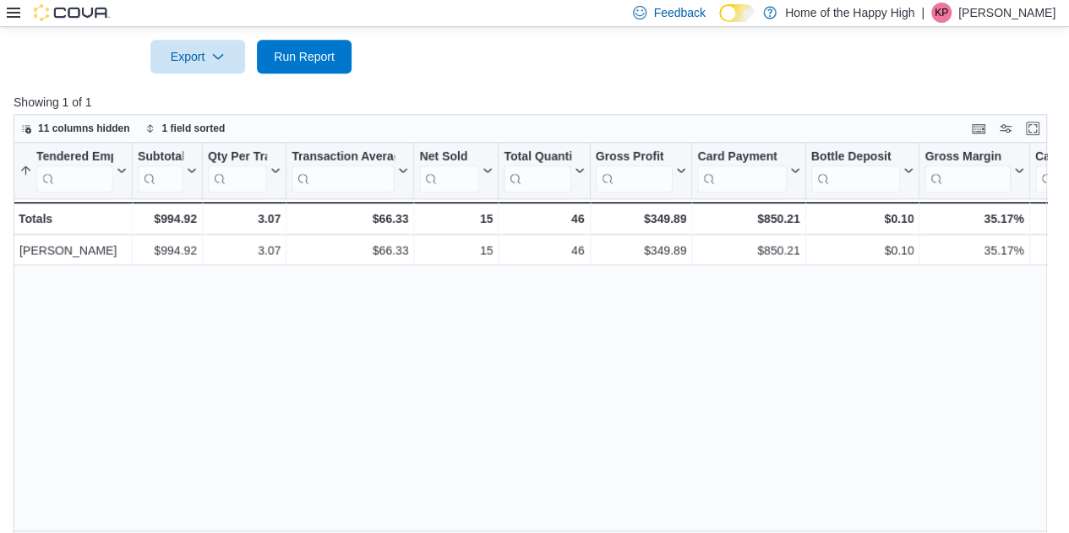
scroll to position [0, 28]
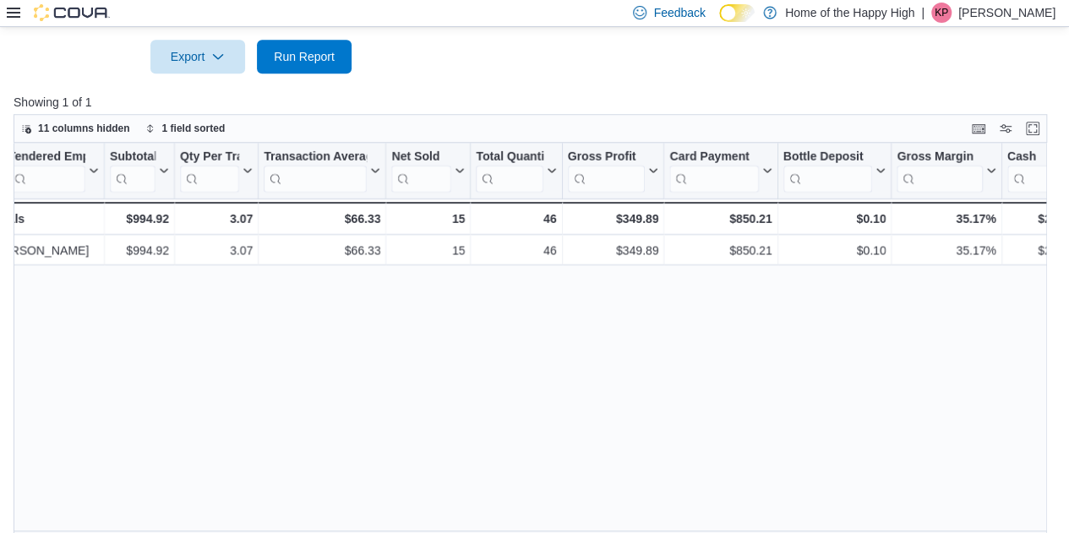
click at [15, 21] on div at bounding box center [58, 13] width 103 height 26
click at [14, 14] on icon at bounding box center [14, 13] width 14 height 14
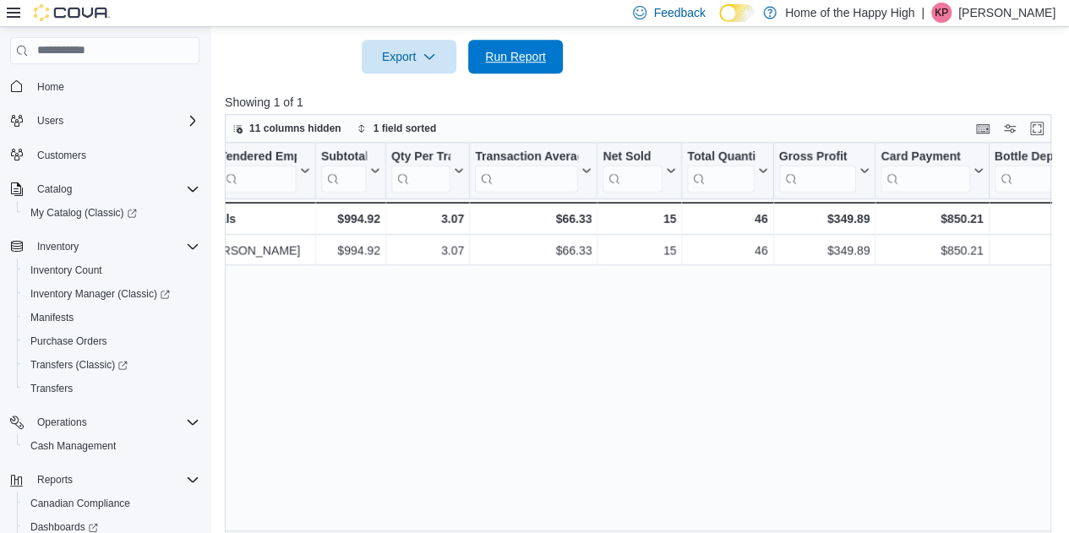
click at [542, 51] on span "Run Report" at bounding box center [515, 56] width 61 height 17
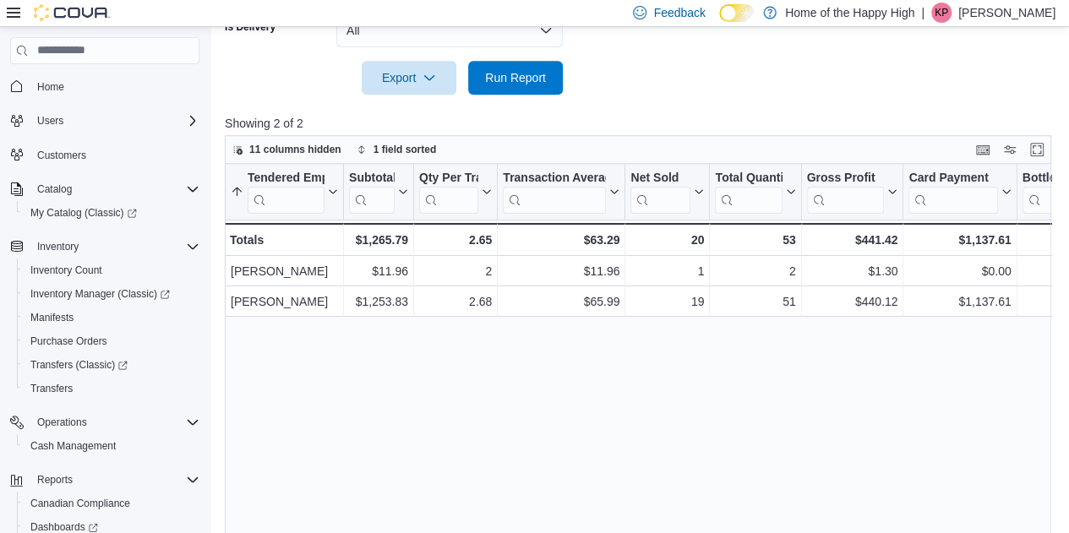
scroll to position [560, 0]
click at [429, 165] on div "Qty Per Transaction Click to view column header actions" at bounding box center [456, 191] width 84 height 57
click at [533, 90] on span "Run Report" at bounding box center [515, 76] width 74 height 34
click at [483, 84] on span "Run Report" at bounding box center [515, 76] width 74 height 34
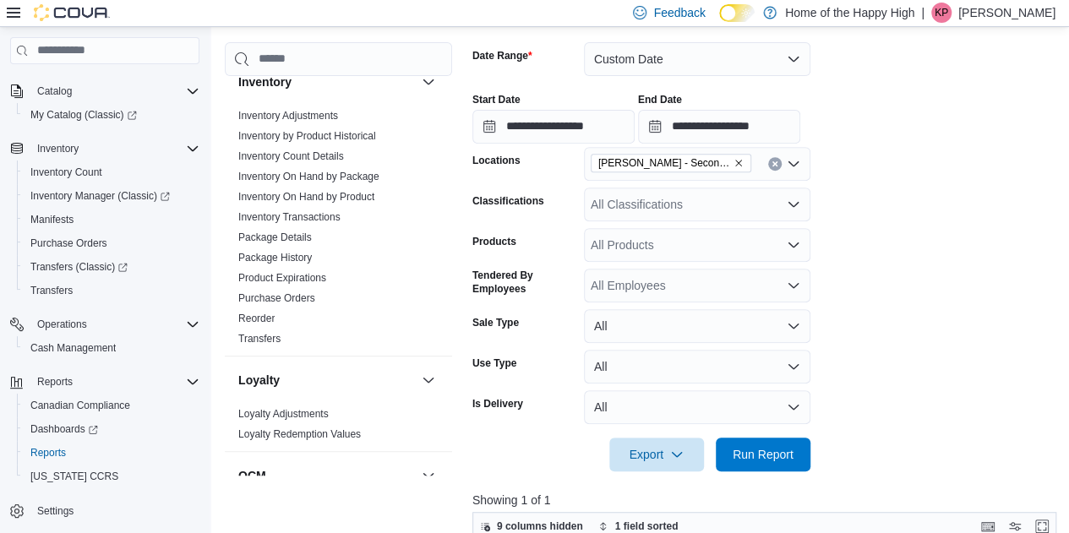
scroll to position [265, 0]
click at [780, 452] on span "Run Report" at bounding box center [763, 453] width 61 height 17
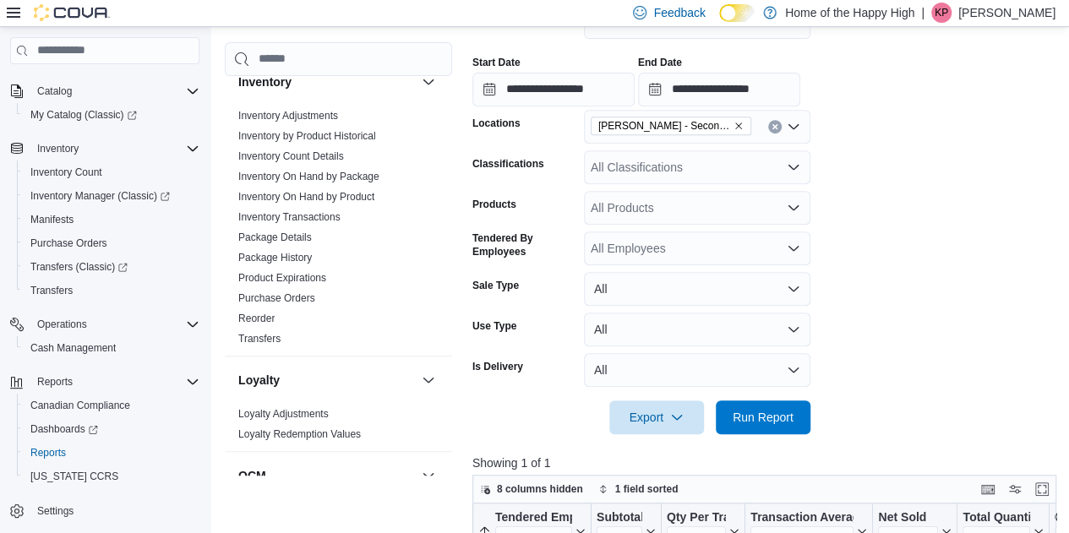
scroll to position [296, 0]
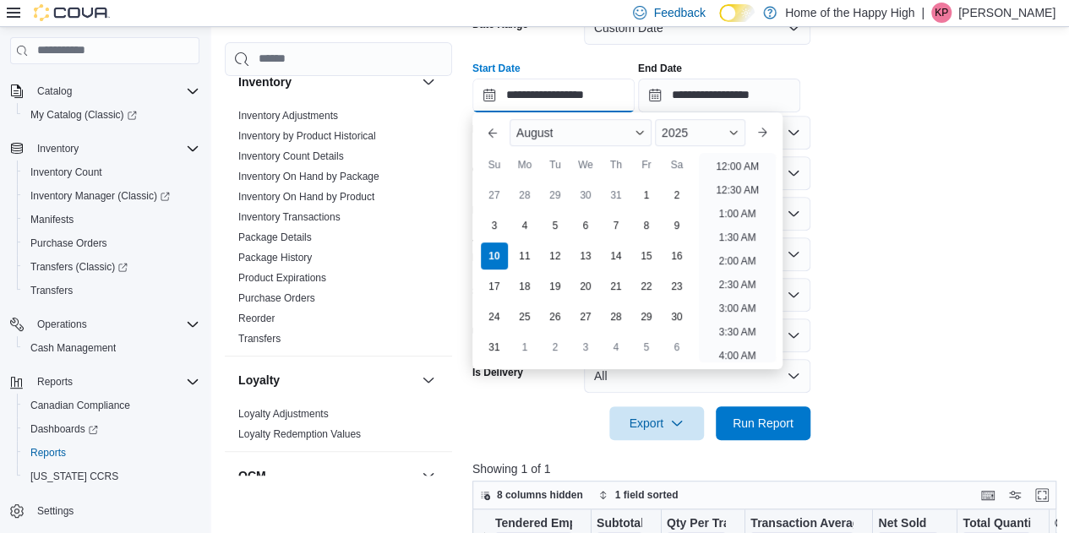
click at [618, 96] on input "**********" at bounding box center [553, 96] width 162 height 34
click at [733, 168] on li "2:00 PM" at bounding box center [738, 161] width 52 height 20
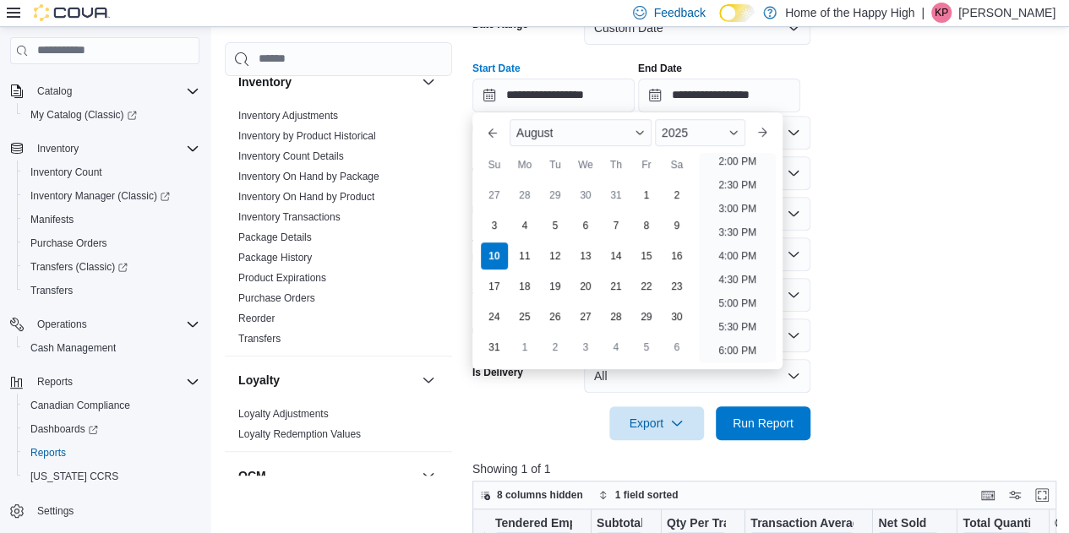
type input "**********"
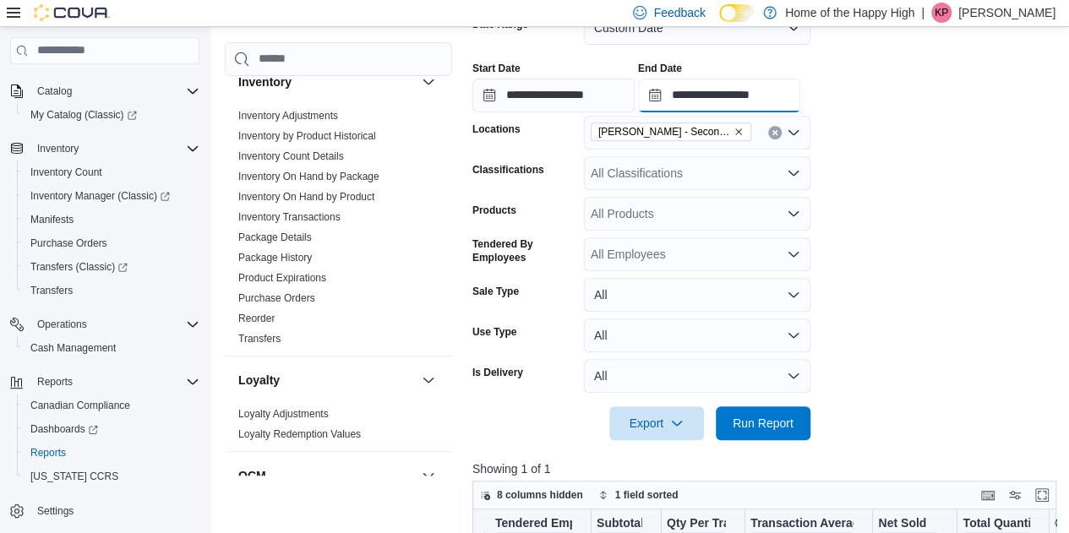
click at [800, 103] on input "**********" at bounding box center [719, 96] width 162 height 34
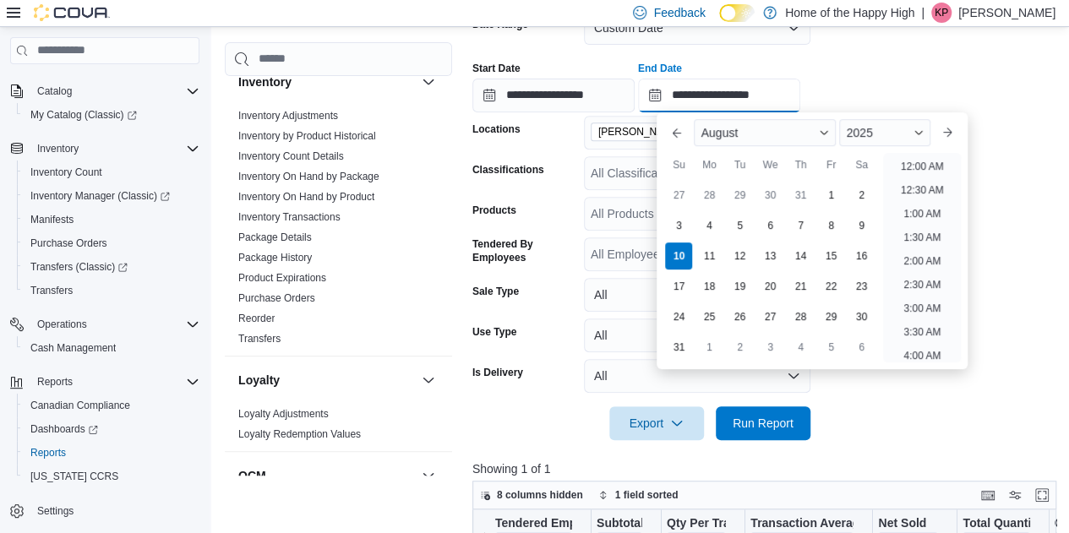
scroll to position [715, 0]
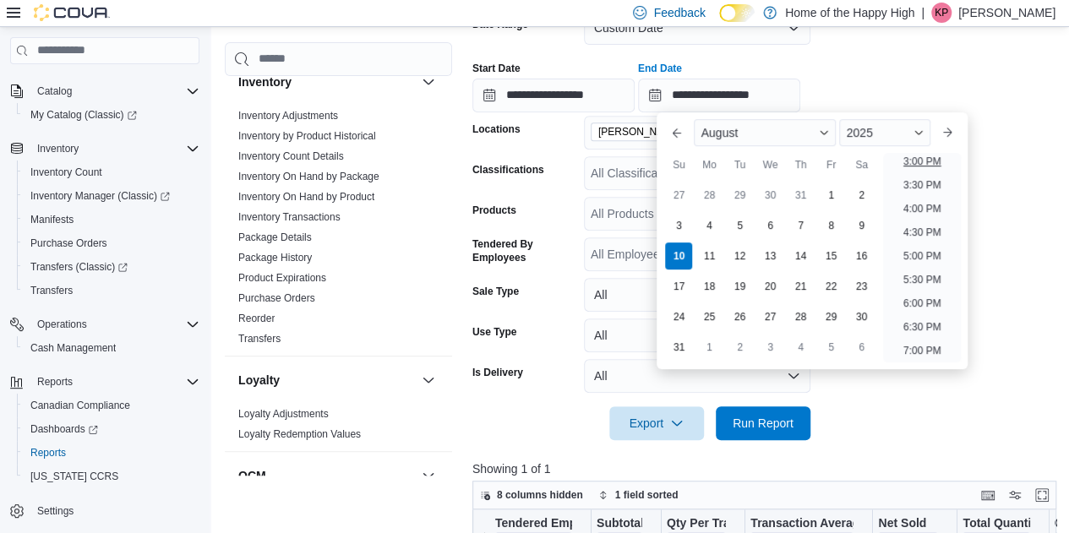
click at [937, 168] on li "3:00 PM" at bounding box center [923, 161] width 52 height 20
type input "**********"
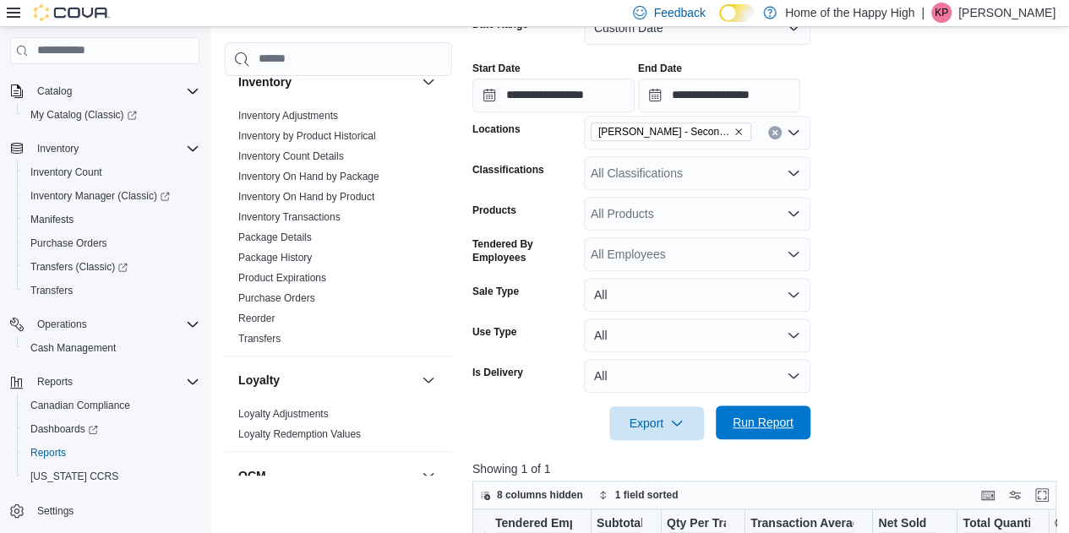
click at [784, 414] on span "Run Report" at bounding box center [763, 423] width 74 height 34
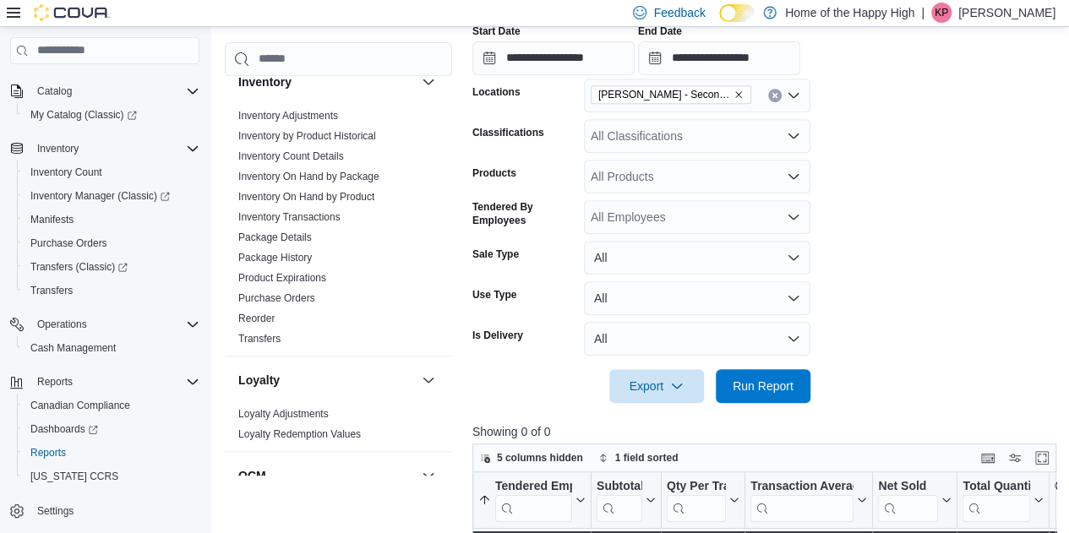
scroll to position [442, 0]
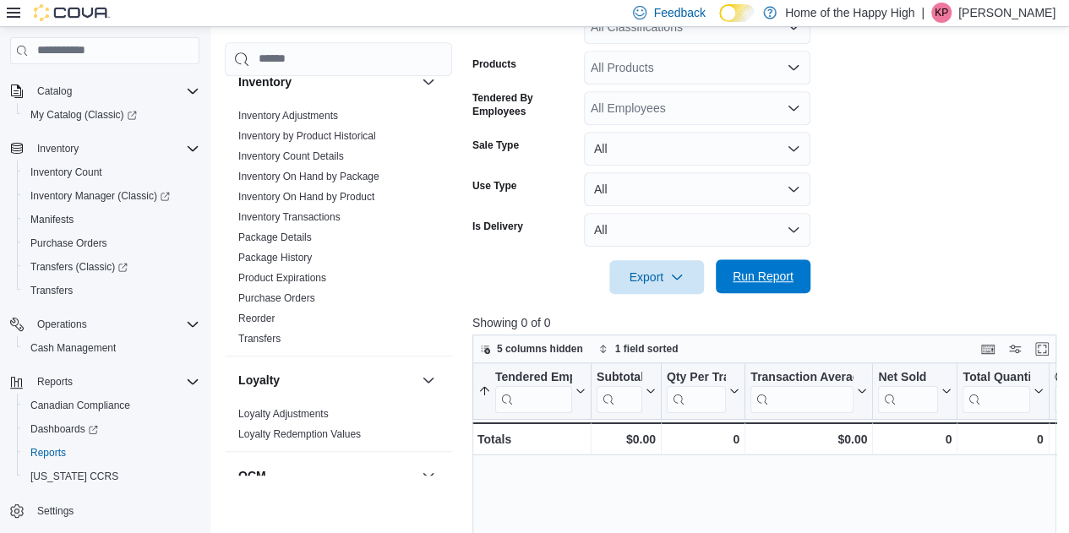
click at [766, 272] on span "Run Report" at bounding box center [763, 276] width 61 height 17
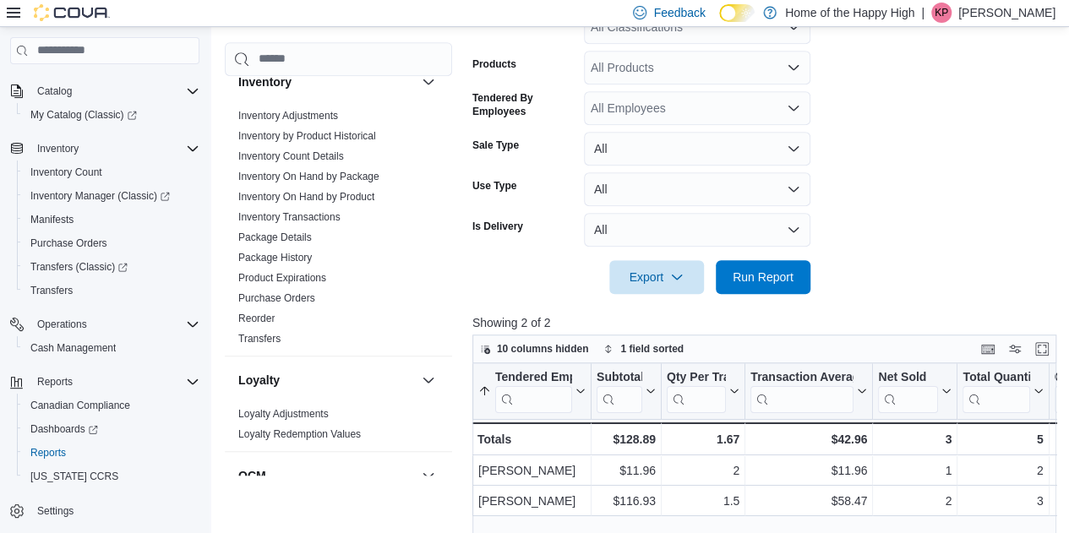
scroll to position [292, 0]
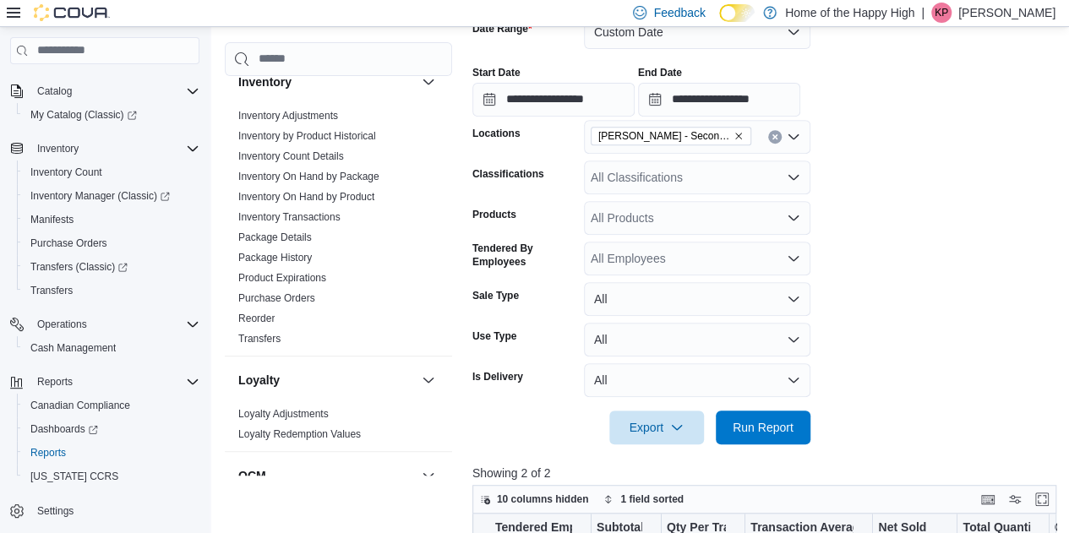
click at [926, 203] on form "**********" at bounding box center [767, 220] width 590 height 450
click at [767, 421] on span "Run Report" at bounding box center [763, 426] width 61 height 17
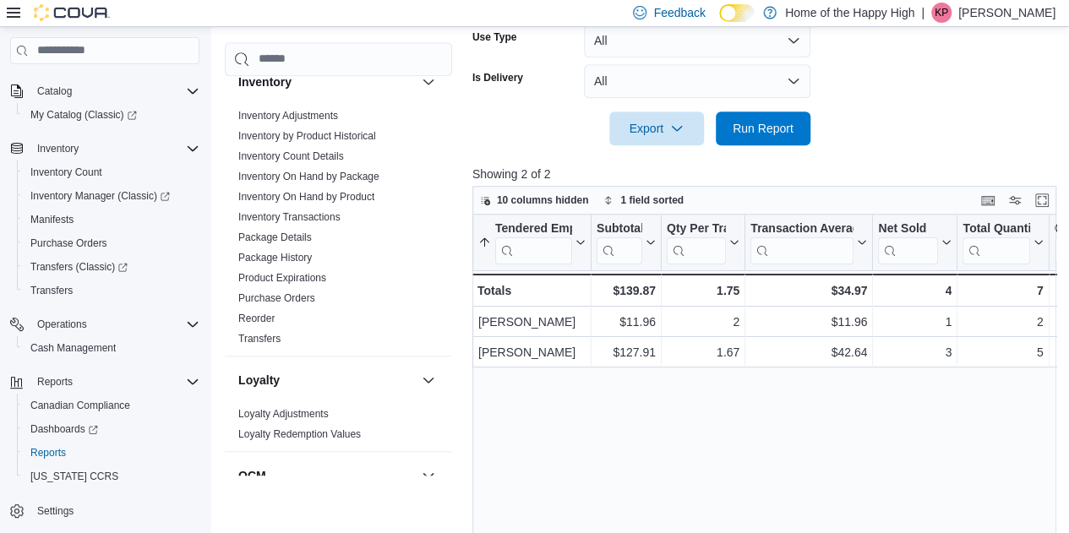
scroll to position [589, 0]
click at [771, 127] on span "Run Report" at bounding box center [763, 129] width 61 height 17
click at [759, 129] on span "Run Report" at bounding box center [763, 129] width 61 height 17
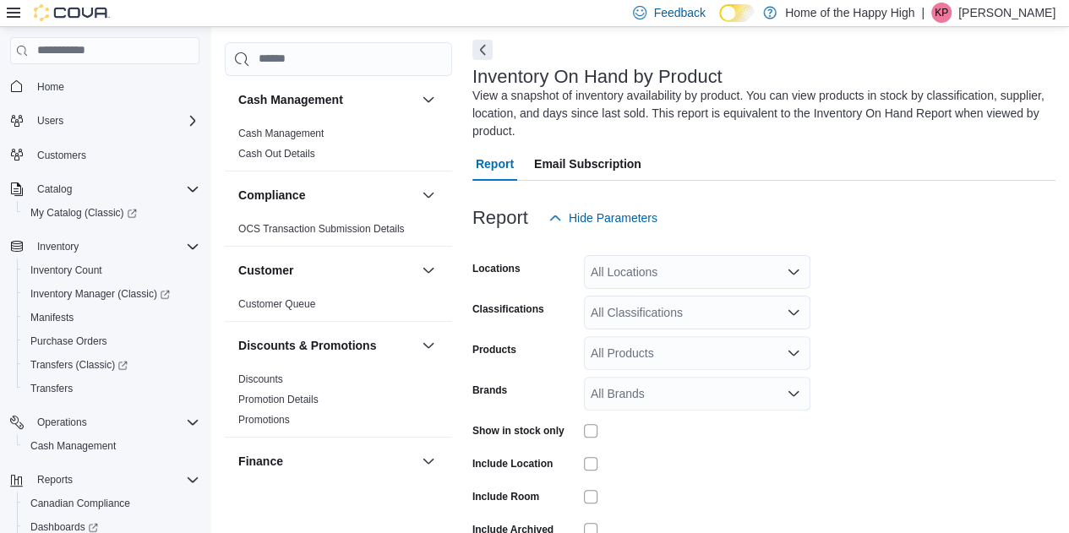
scroll to position [74, 0]
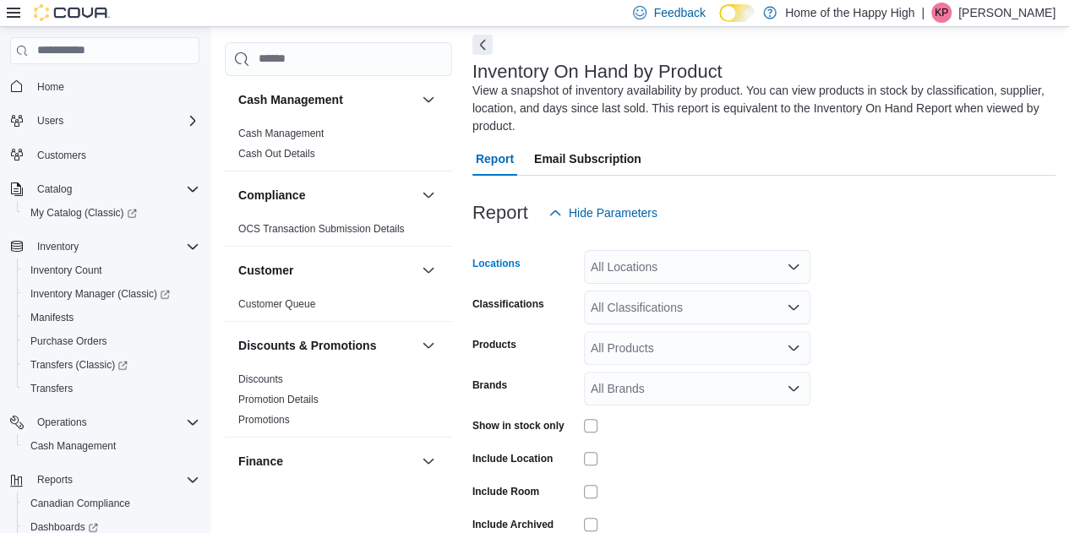
click at [642, 268] on div "All Locations" at bounding box center [697, 267] width 227 height 34
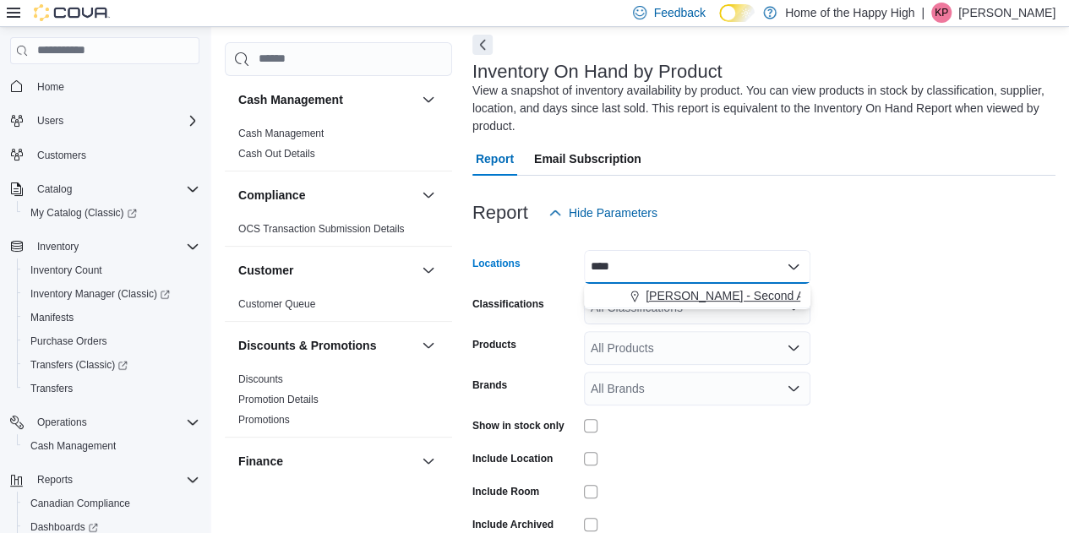
type input "****"
click at [681, 293] on span "[PERSON_NAME] - Second Ave - Prairie Records" at bounding box center [777, 295] width 263 height 17
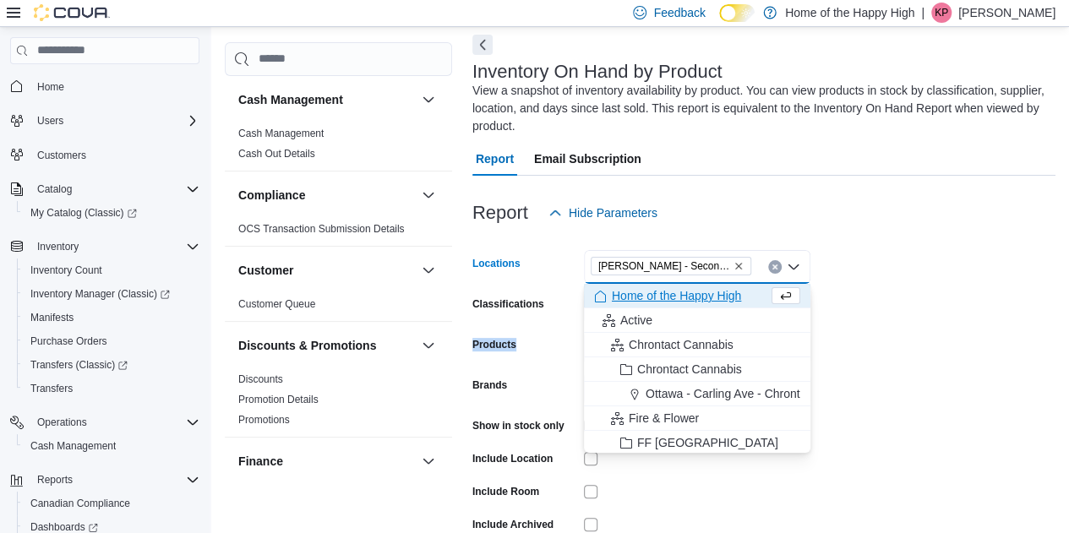
click at [803, 327] on form "Locations Warman - Second Ave - Prairie Records Combo box. Selected. Warman - S…" at bounding box center [763, 407] width 583 height 355
click at [801, 327] on form "Locations Warman - Second Ave - Prairie Records Combo box. Selected. Warman - S…" at bounding box center [763, 407] width 583 height 355
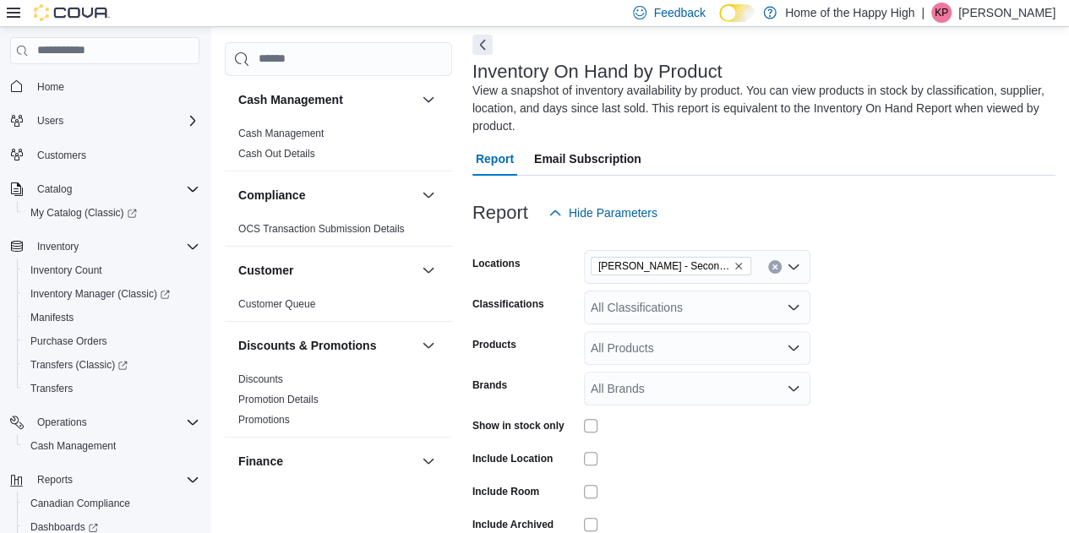
click at [666, 297] on div "All Classifications" at bounding box center [697, 308] width 227 height 34
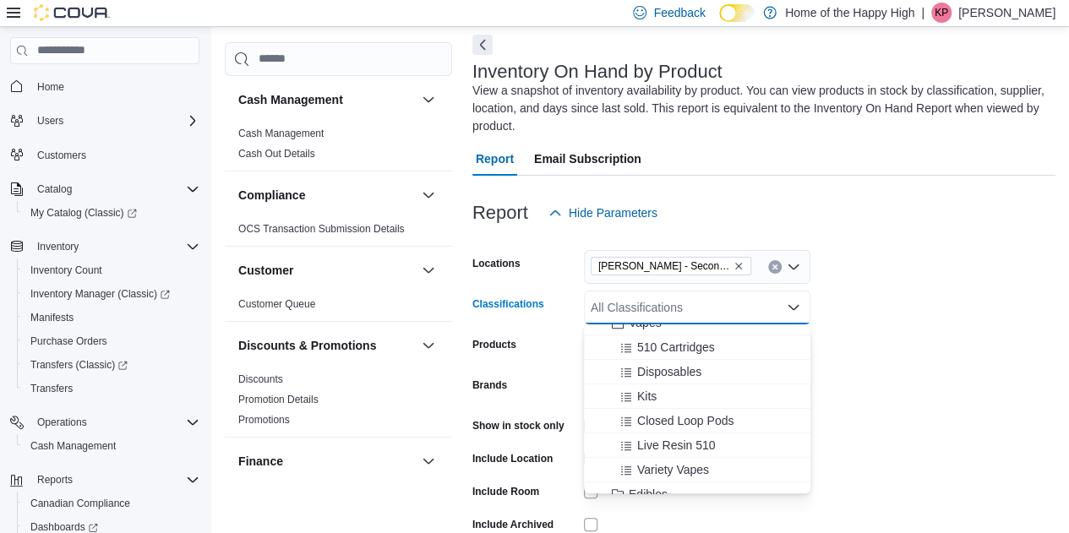
scroll to position [405, 0]
click at [690, 354] on span "510 Cartridges" at bounding box center [676, 348] width 78 height 17
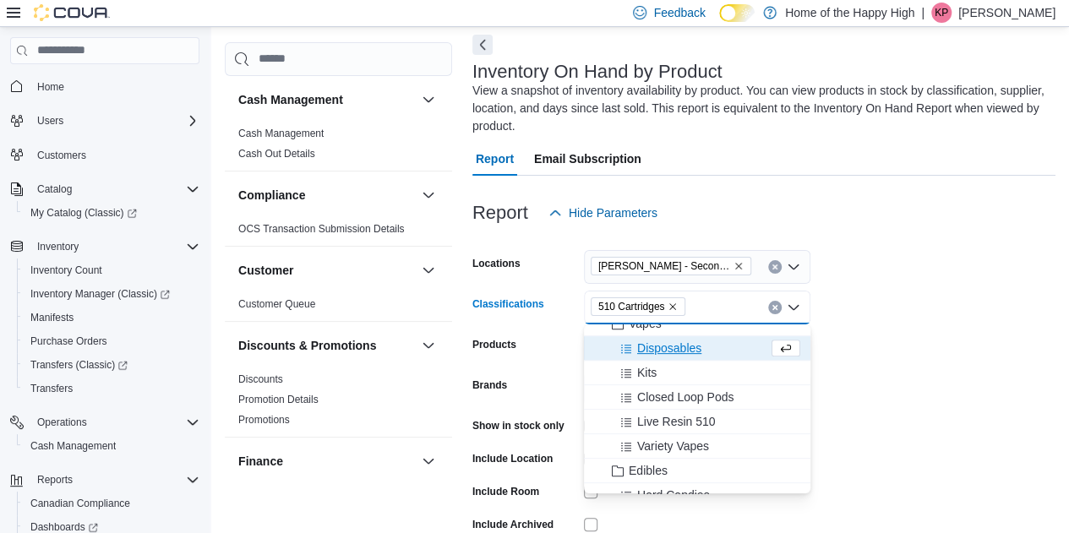
click at [980, 442] on form "Locations Warman - Second Ave - Prairie Records Classifications 510 Cartridges …" at bounding box center [763, 407] width 583 height 355
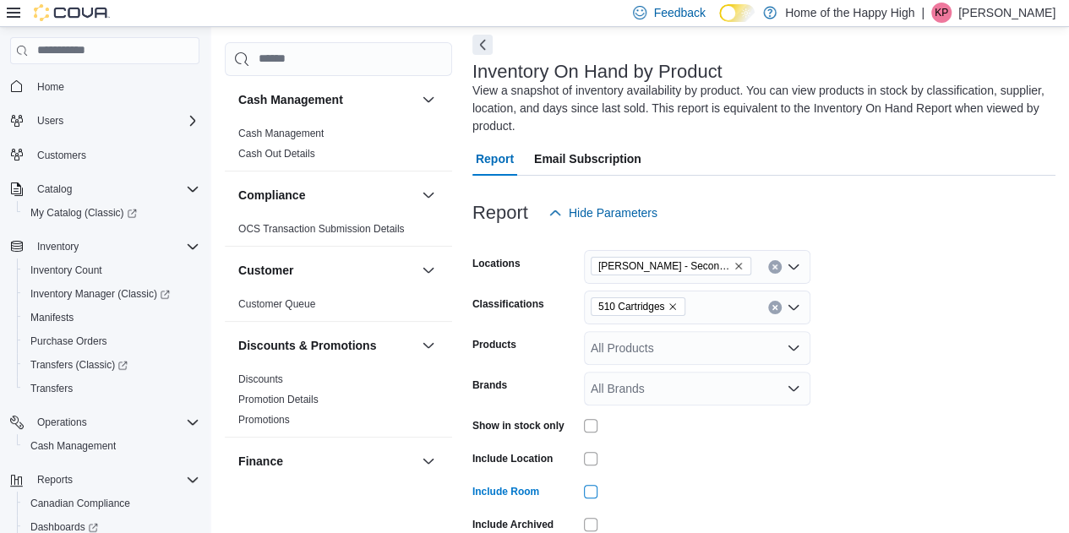
scroll to position [159, 0]
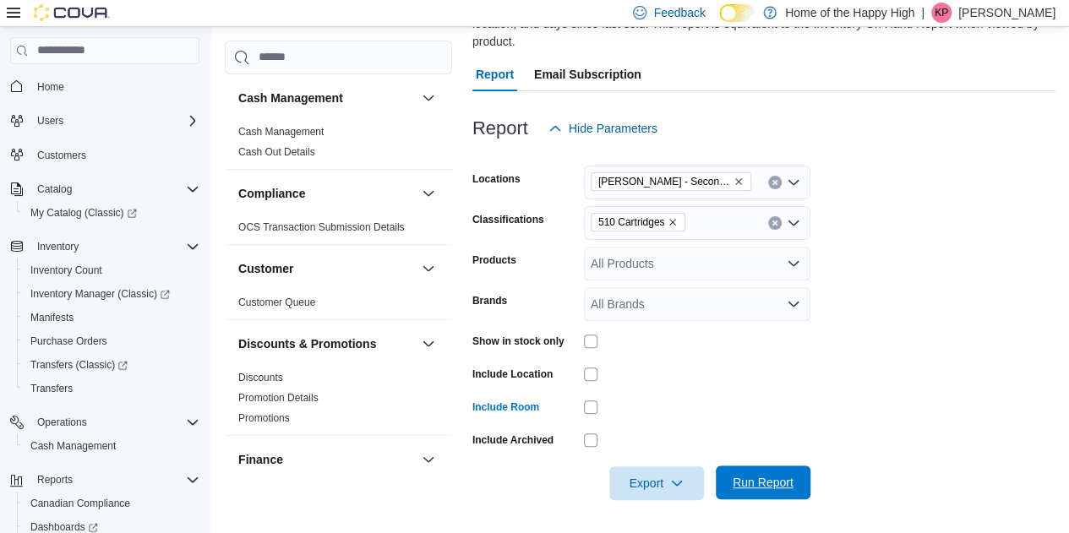
click at [767, 499] on span "Run Report" at bounding box center [763, 483] width 74 height 34
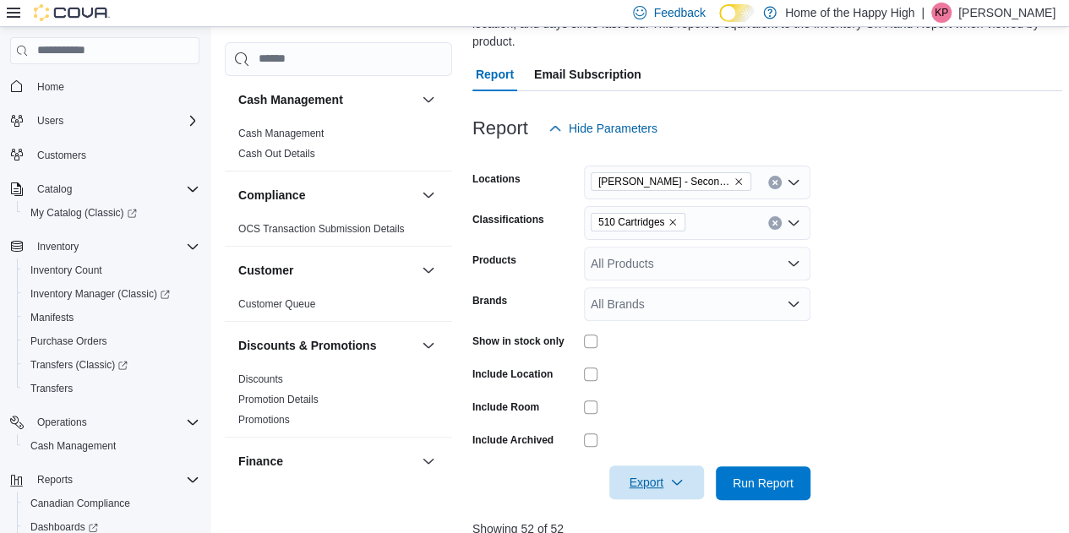
click at [677, 485] on icon "button" at bounding box center [677, 483] width 14 height 14
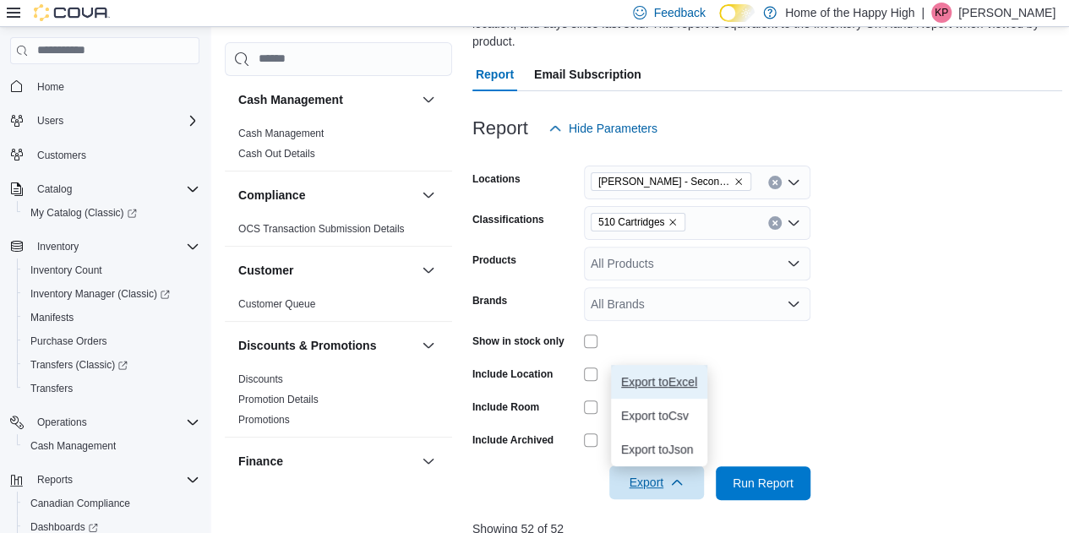
click at [673, 376] on span "Export to Excel" at bounding box center [659, 382] width 76 height 14
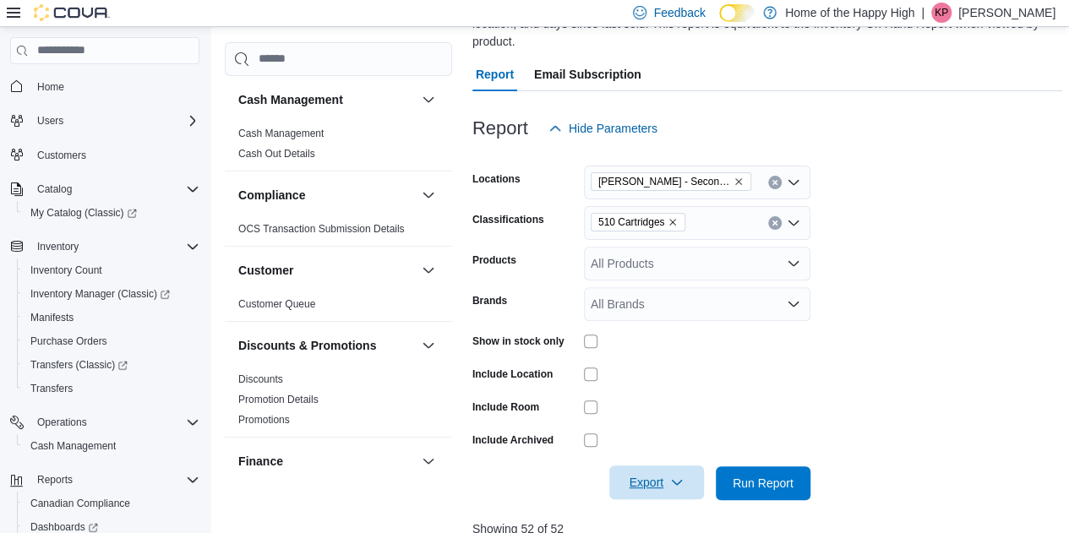
click at [786, 89] on div "Report Email Subscription" at bounding box center [767, 74] width 590 height 34
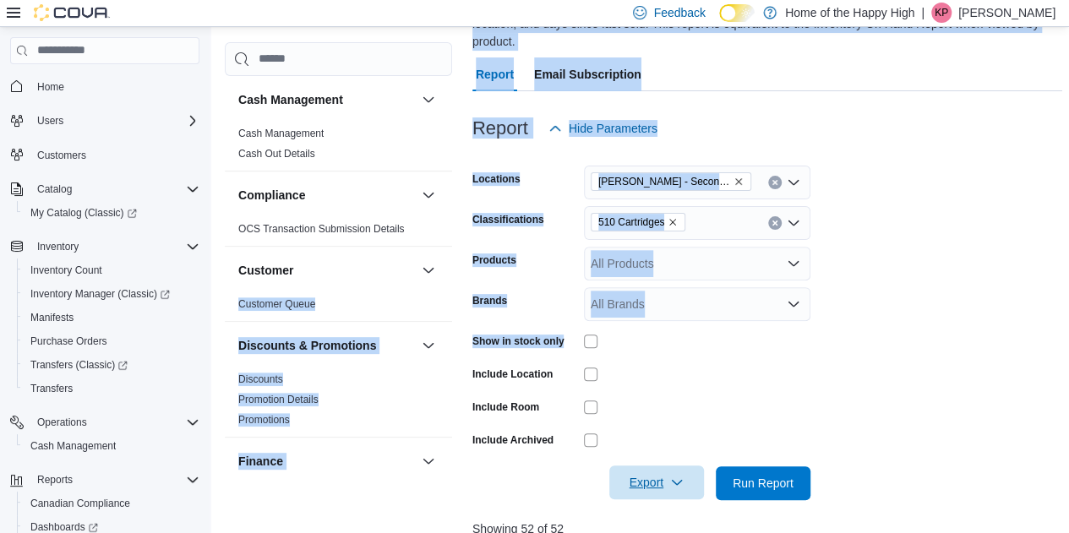
drag, startPoint x: 1006, startPoint y: 330, endPoint x: 343, endPoint y: 279, distance: 664.7
click at [343, 279] on div "Cash Management Cash Management Cash Out Details Compliance OCS Transaction Sub…" at bounding box center [644, 459] width 838 height 1018
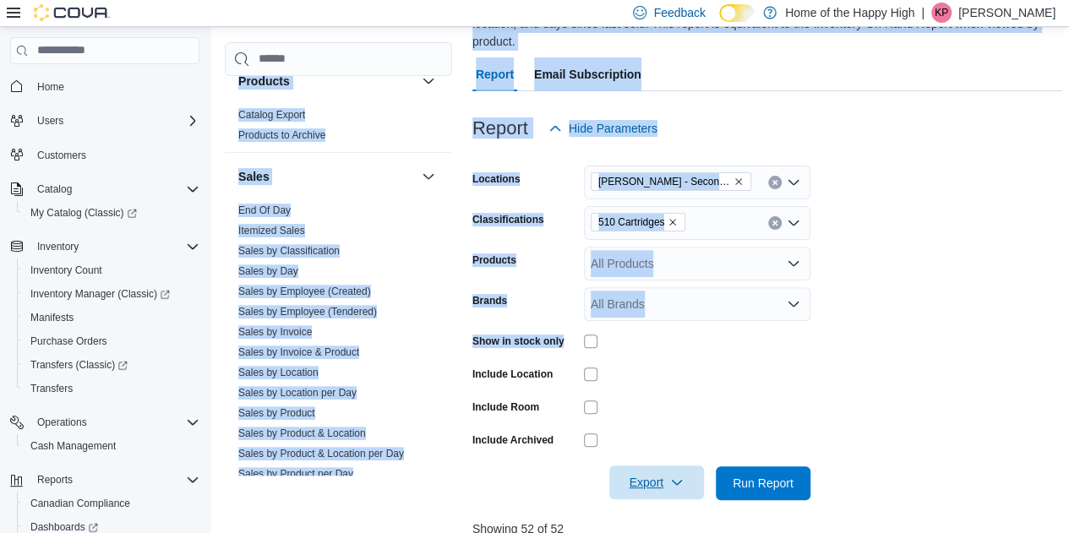
scroll to position [1144, 0]
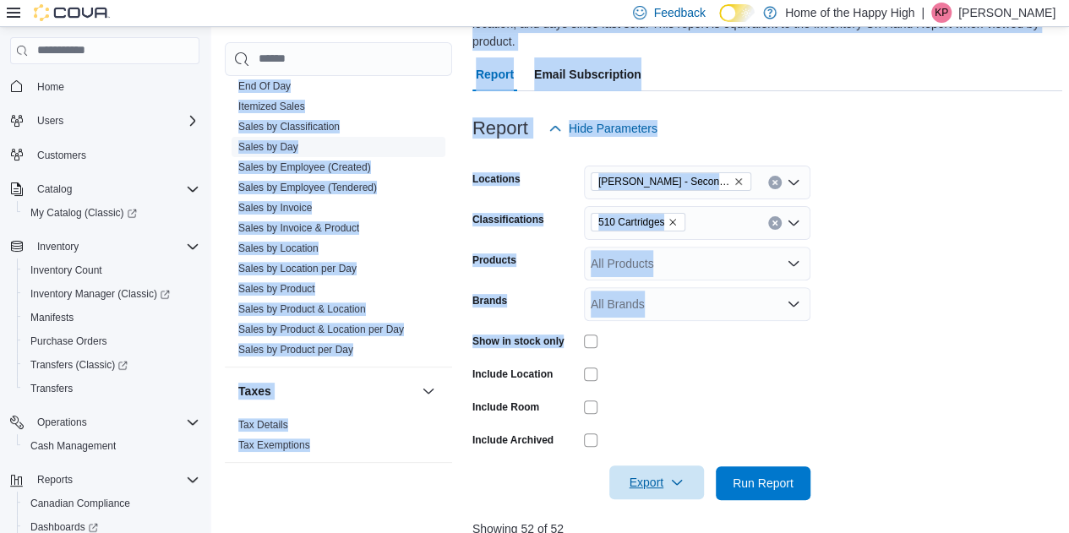
click at [335, 188] on link "Sales by Employee (Tendered)" at bounding box center [307, 188] width 139 height 12
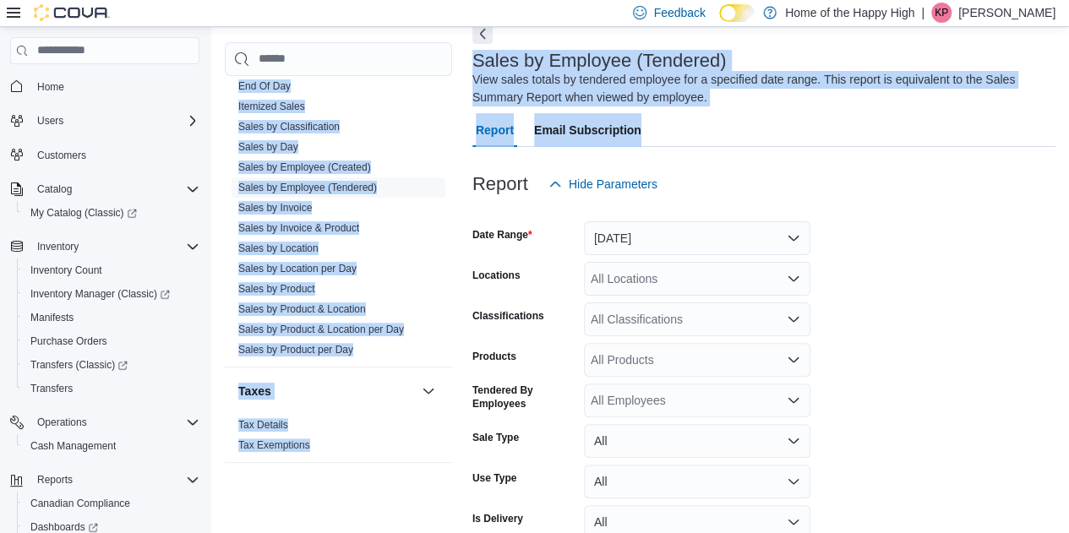
scroll to position [57, 0]
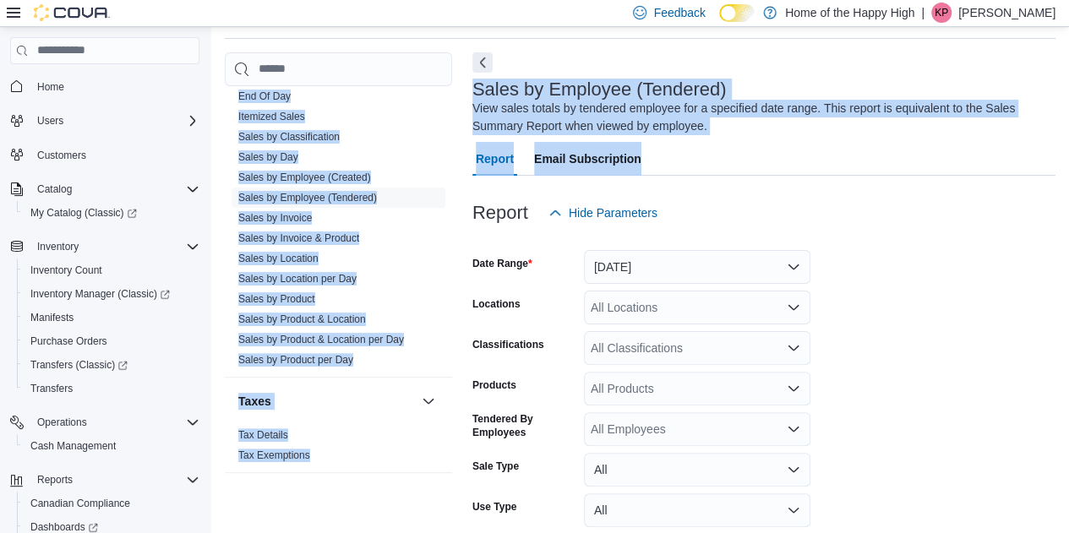
click at [1056, 127] on div "Sales by Employee (Tendered) View sales totals by tendered employee for a speci…" at bounding box center [763, 343] width 583 height 583
click at [886, 153] on div "Report Email Subscription" at bounding box center [763, 159] width 583 height 34
click at [627, 123] on div "View sales totals by tendered employee for a specified date range. This report …" at bounding box center [759, 117] width 575 height 35
click at [685, 103] on div "View sales totals by tendered employee for a specified date range. This report …" at bounding box center [759, 117] width 575 height 35
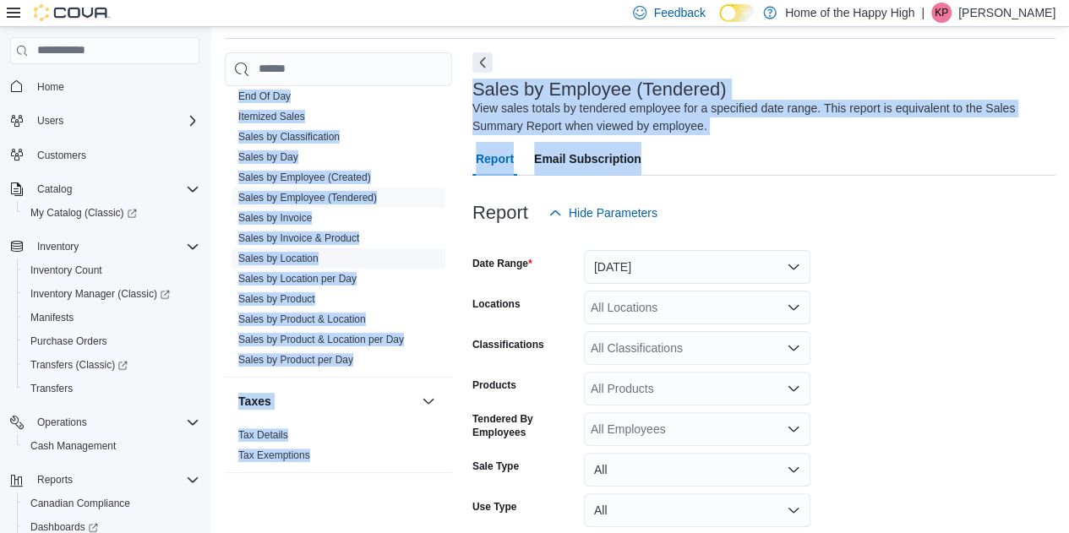
click at [365, 259] on span "Sales by Location" at bounding box center [339, 258] width 214 height 20
click at [666, 259] on button "Yesterday" at bounding box center [697, 267] width 227 height 34
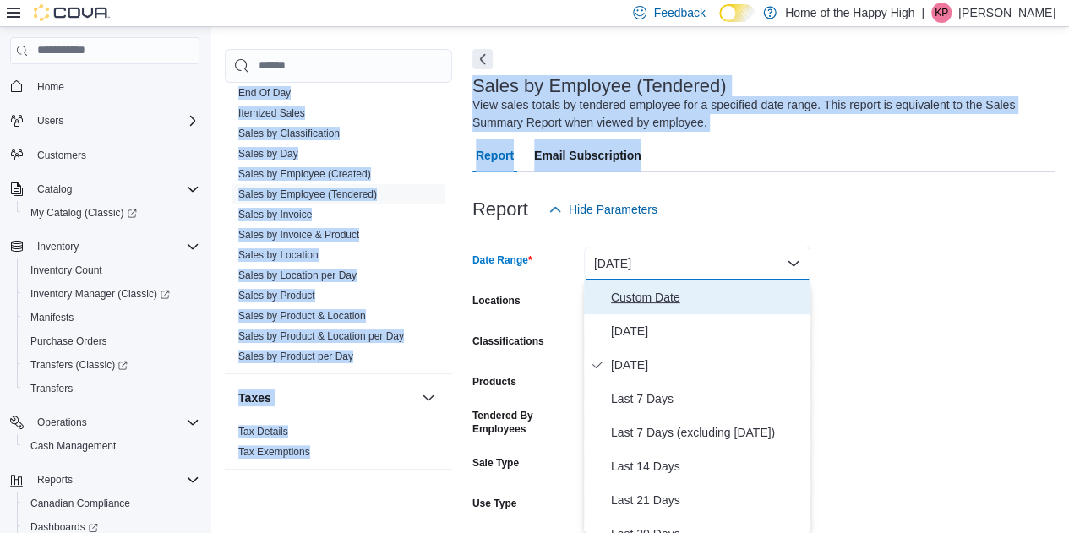
click at [686, 307] on button "Custom Date" at bounding box center [697, 298] width 227 height 34
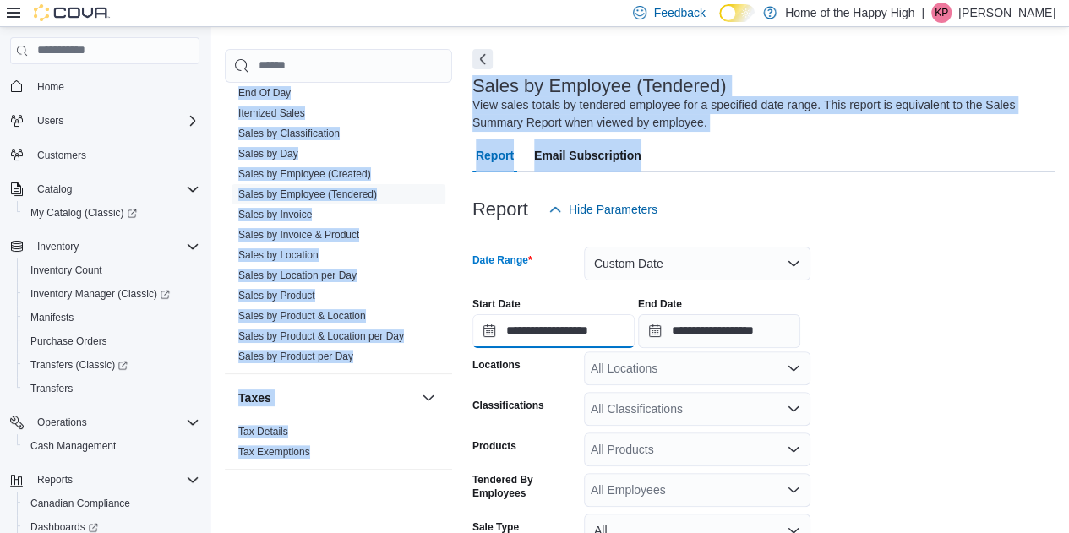
click at [635, 328] on input "**********" at bounding box center [553, 331] width 162 height 34
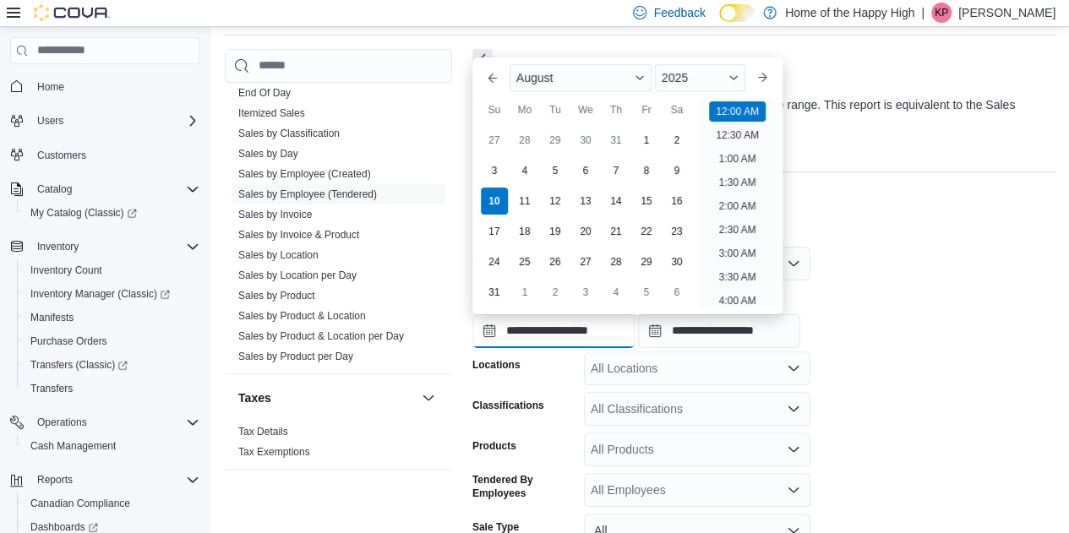
scroll to position [52, 0]
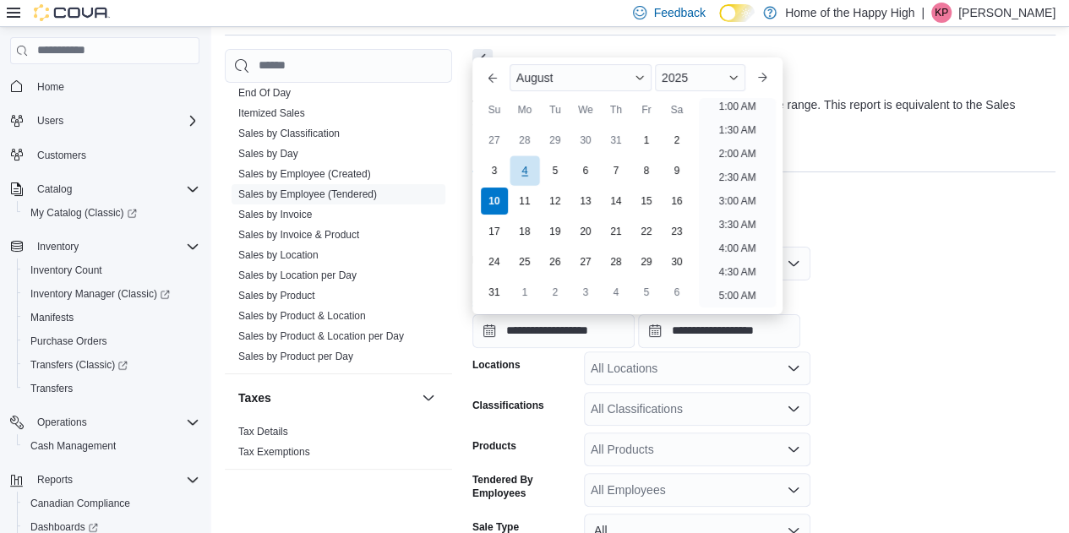
click at [527, 183] on div "4" at bounding box center [525, 171] width 30 height 30
type input "**********"
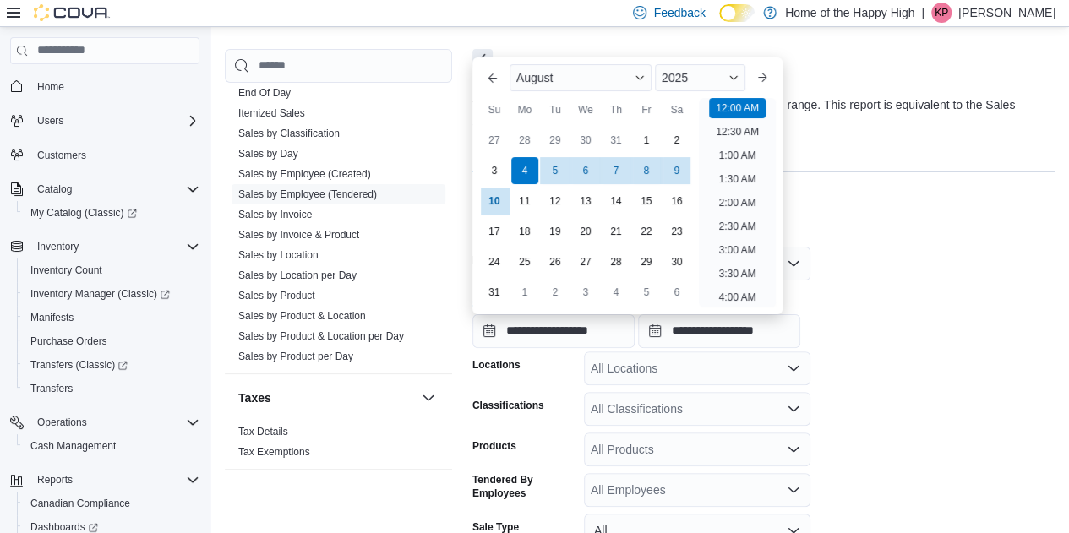
click at [921, 383] on form "**********" at bounding box center [763, 452] width 583 height 450
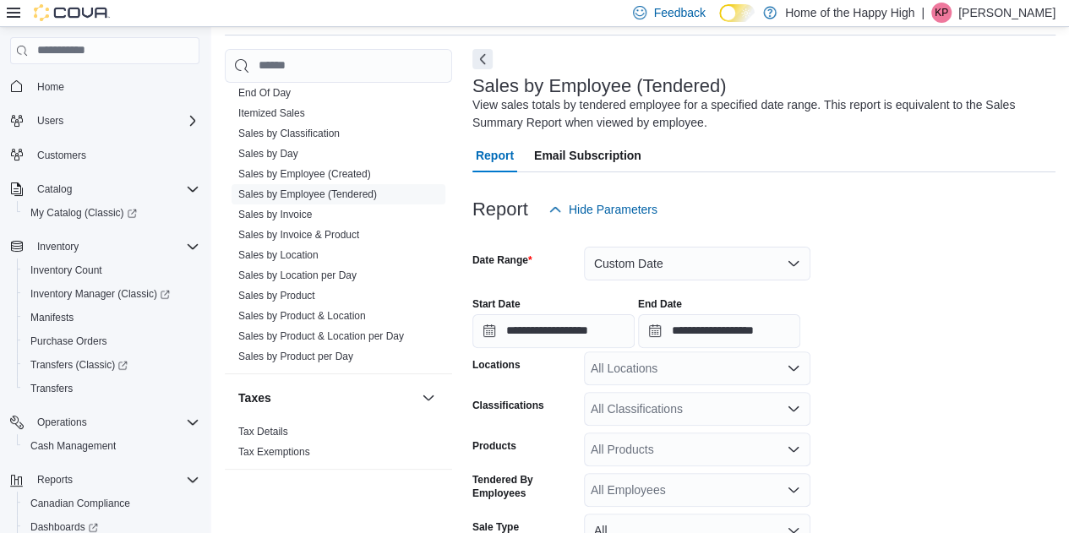
click at [669, 365] on div "All Locations" at bounding box center [697, 369] width 227 height 34
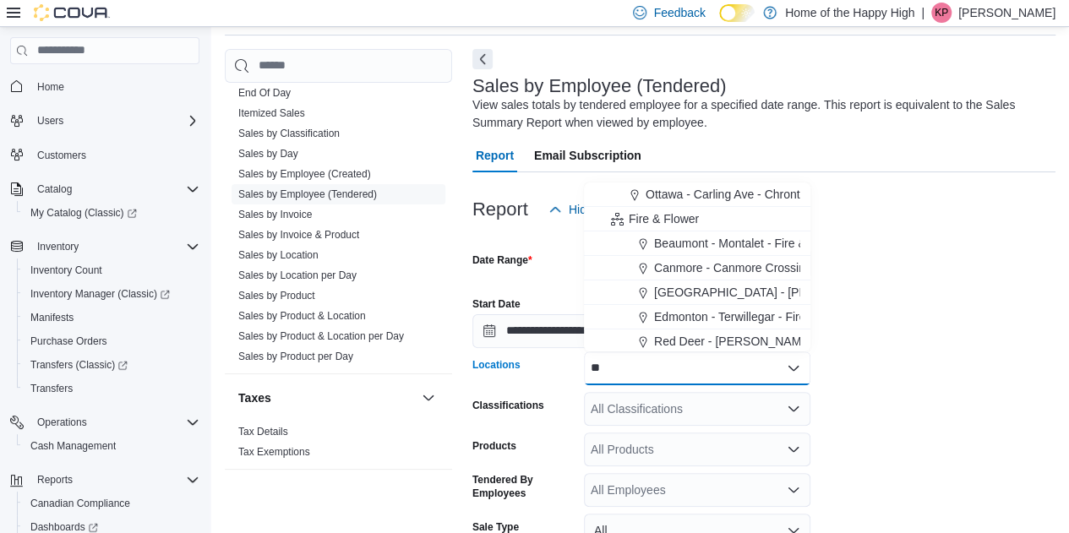
type input "***"
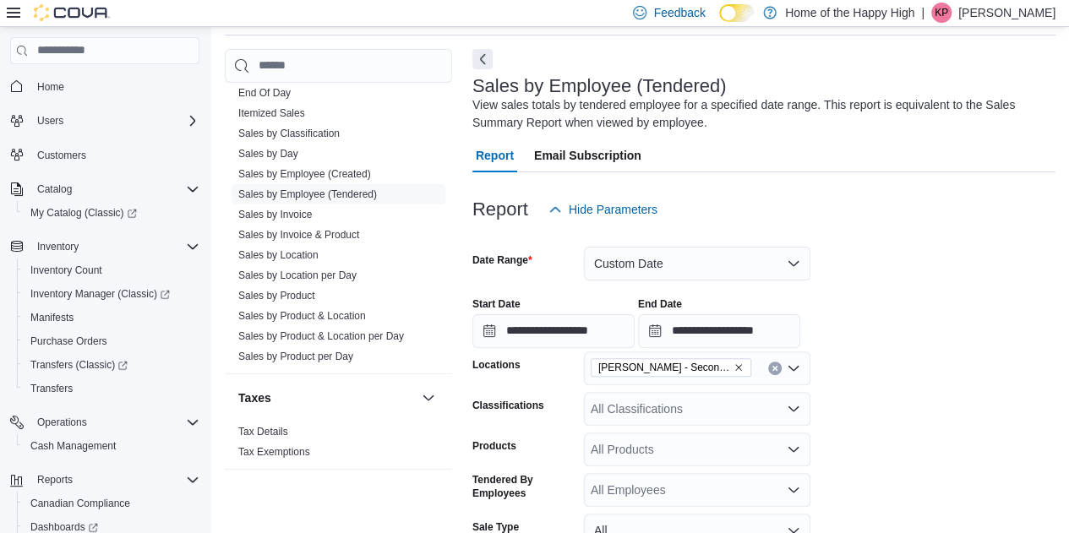
click at [909, 279] on form "**********" at bounding box center [763, 452] width 583 height 450
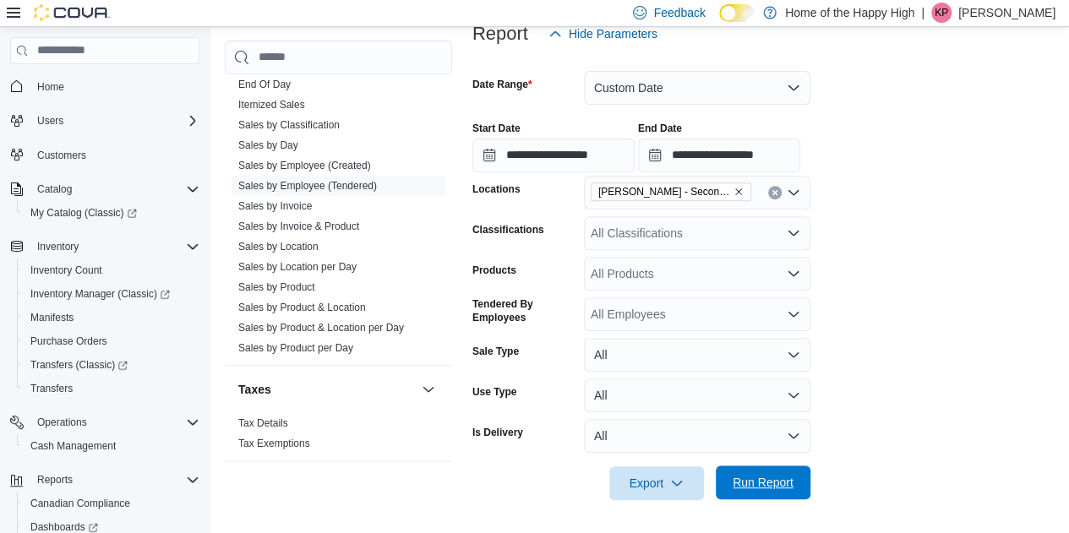
click at [798, 490] on span "Run Report" at bounding box center [763, 483] width 74 height 34
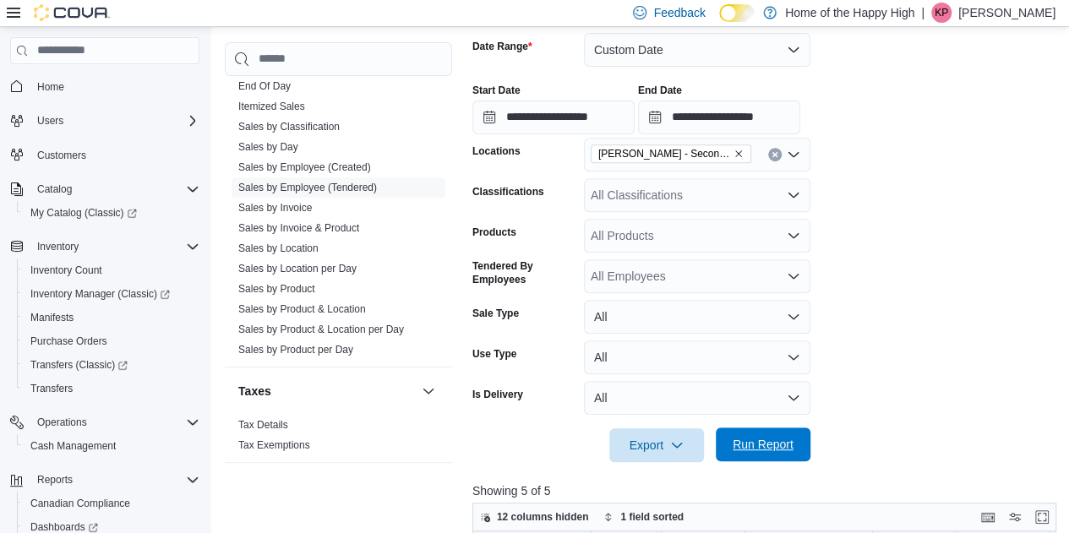
scroll to position [273, 0]
click at [737, 208] on div "All Classifications" at bounding box center [697, 196] width 227 height 34
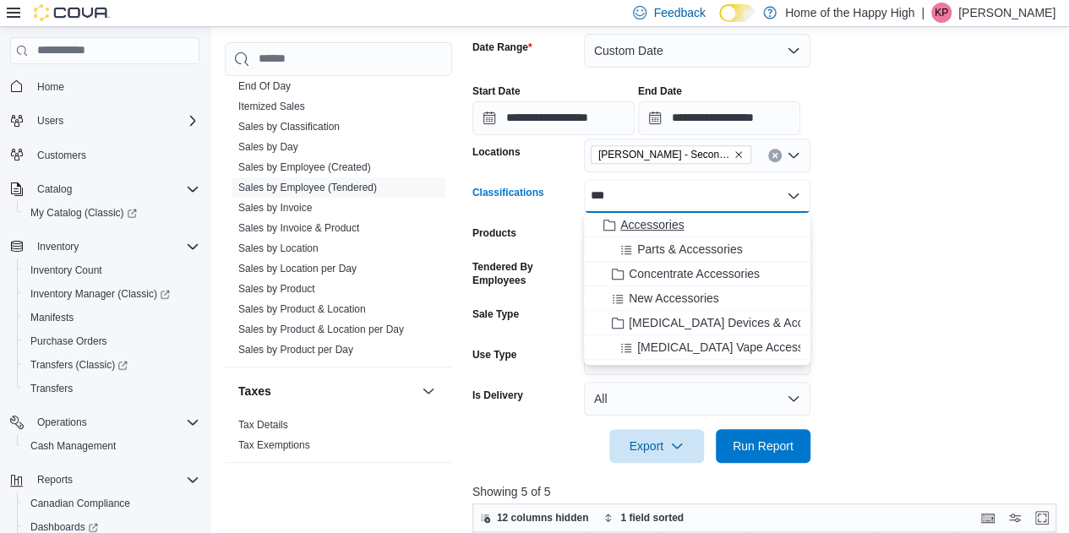
type input "***"
click at [651, 226] on span "Accessories" at bounding box center [651, 224] width 63 height 17
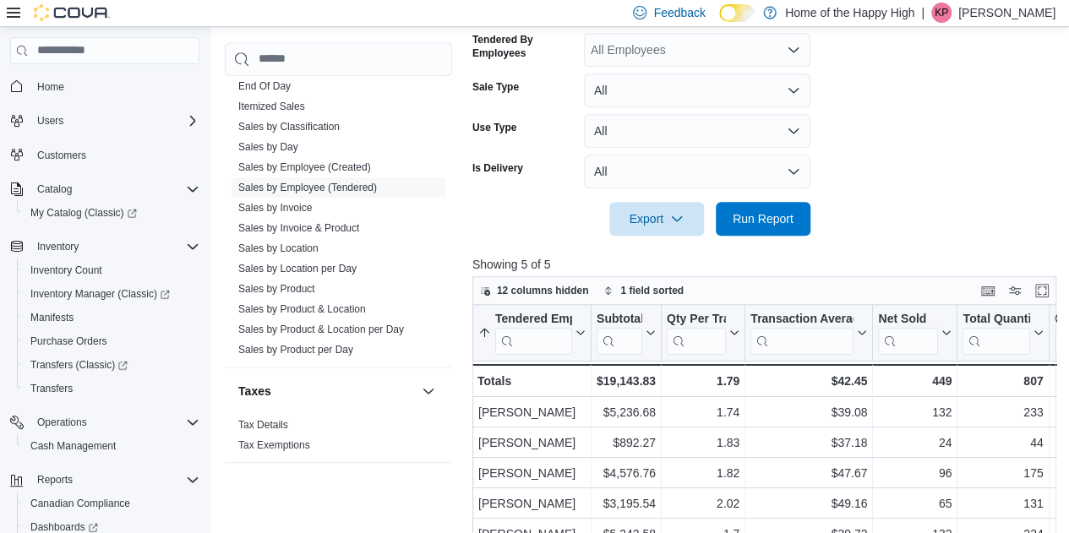
scroll to position [493, 0]
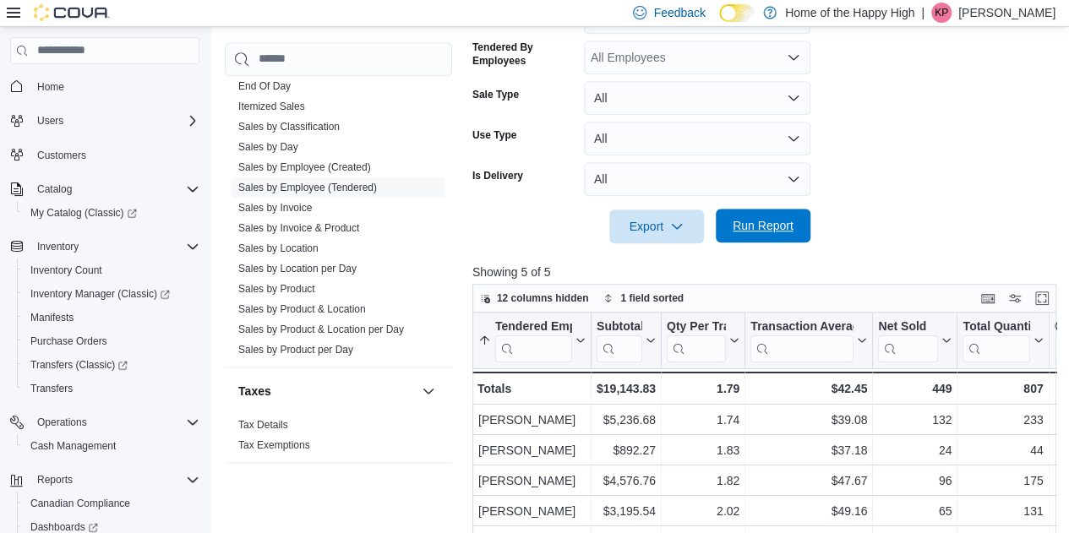
click at [773, 216] on span "Run Report" at bounding box center [763, 226] width 74 height 34
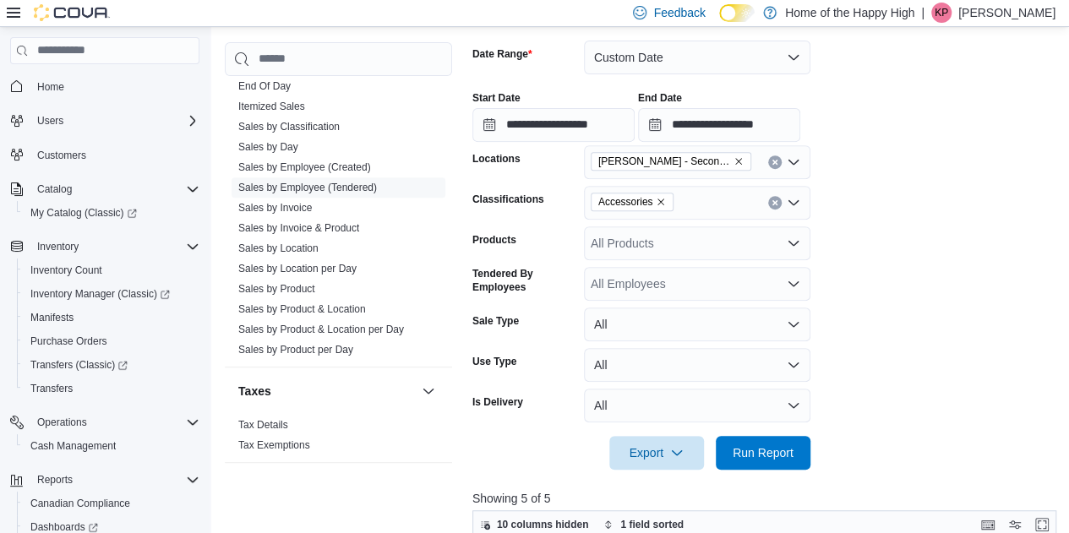
scroll to position [248, 0]
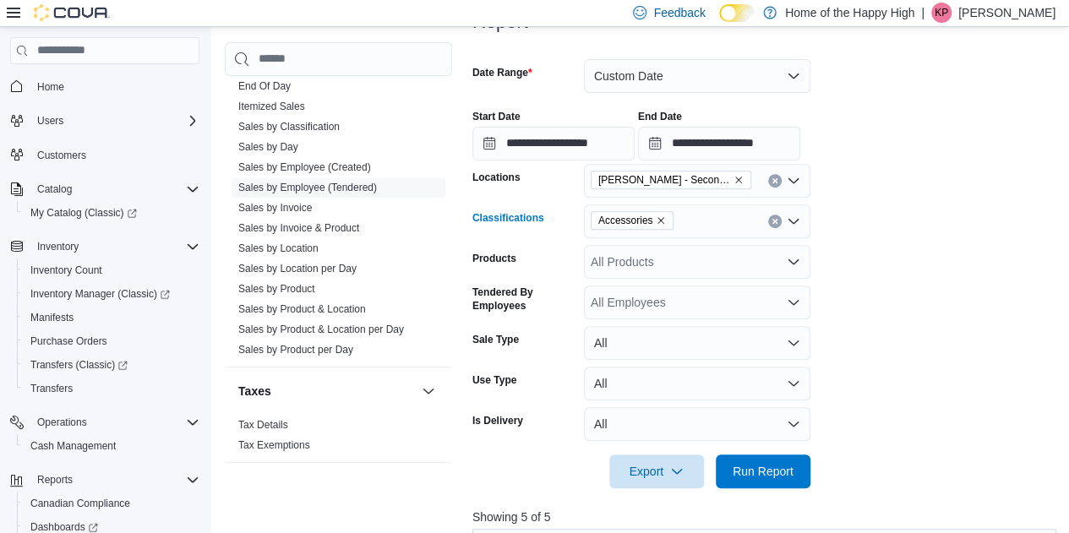
click at [658, 224] on icon "Remove Accessories from selection in this group" at bounding box center [661, 221] width 10 height 10
click at [774, 460] on span "Run Report" at bounding box center [763, 471] width 74 height 34
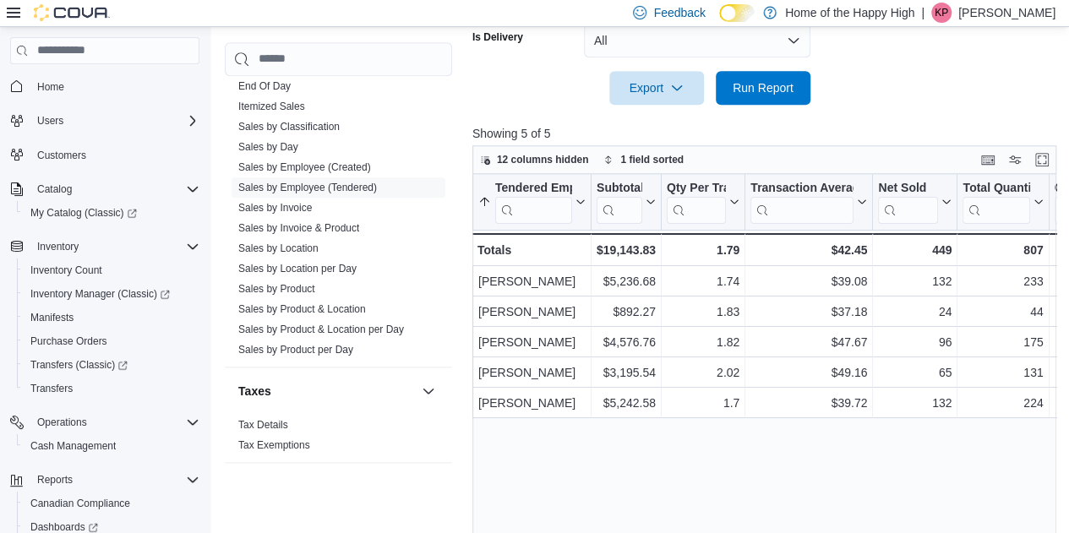
scroll to position [632, 0]
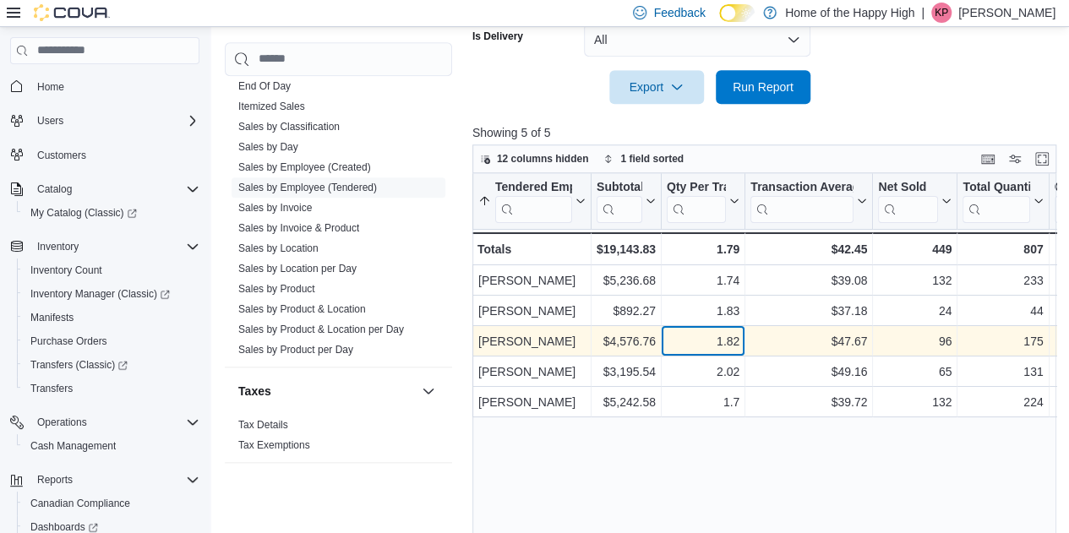
click at [702, 341] on div "1.82" at bounding box center [703, 341] width 73 height 20
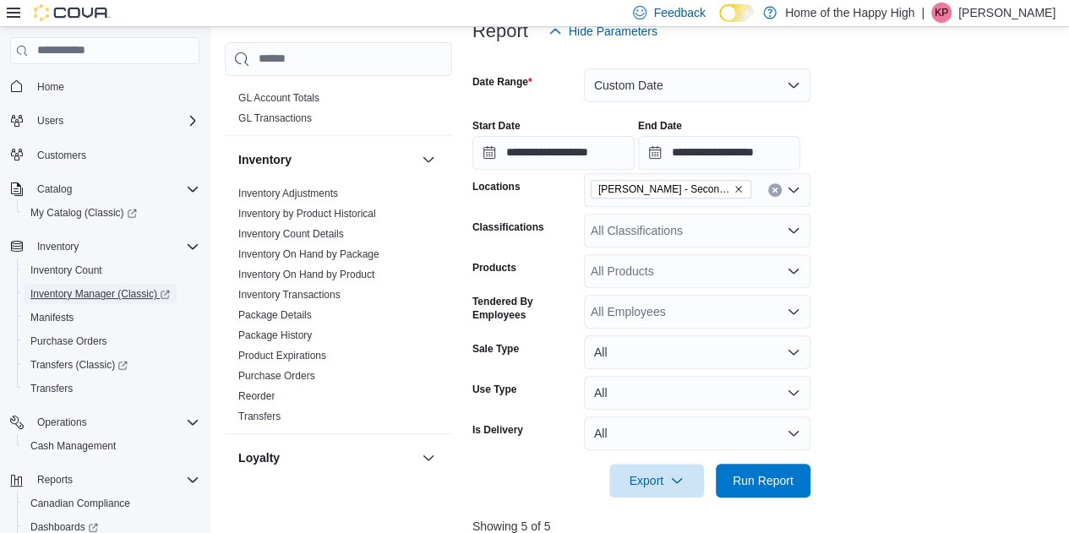
scroll to position [499, 0]
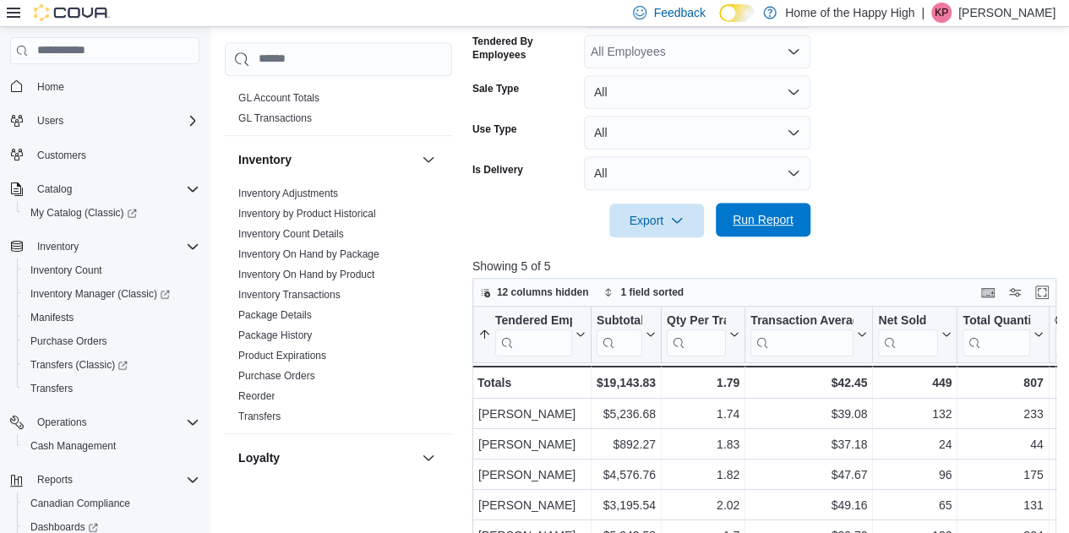
click at [764, 217] on span "Run Report" at bounding box center [763, 219] width 61 height 17
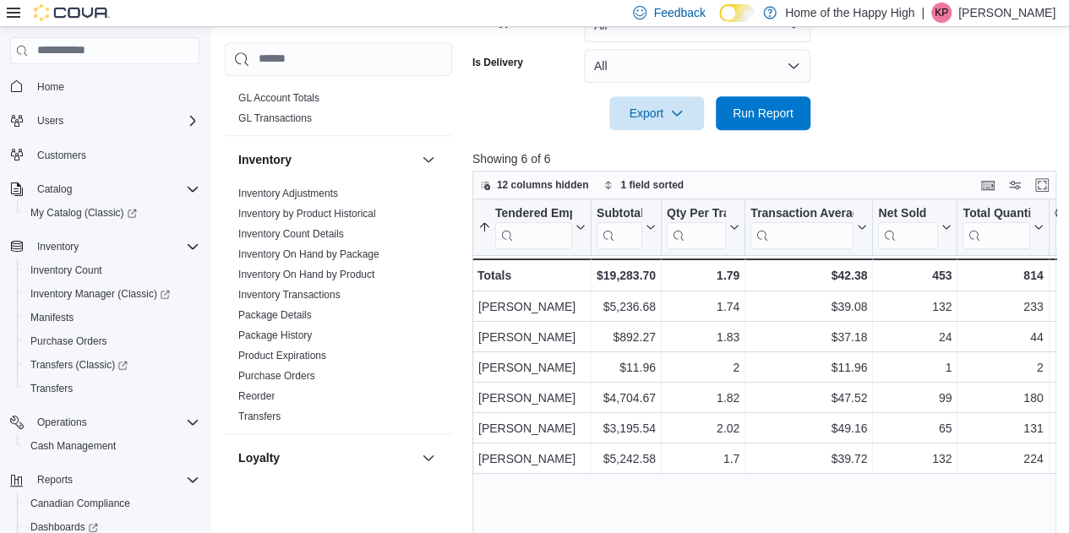
scroll to position [607, 0]
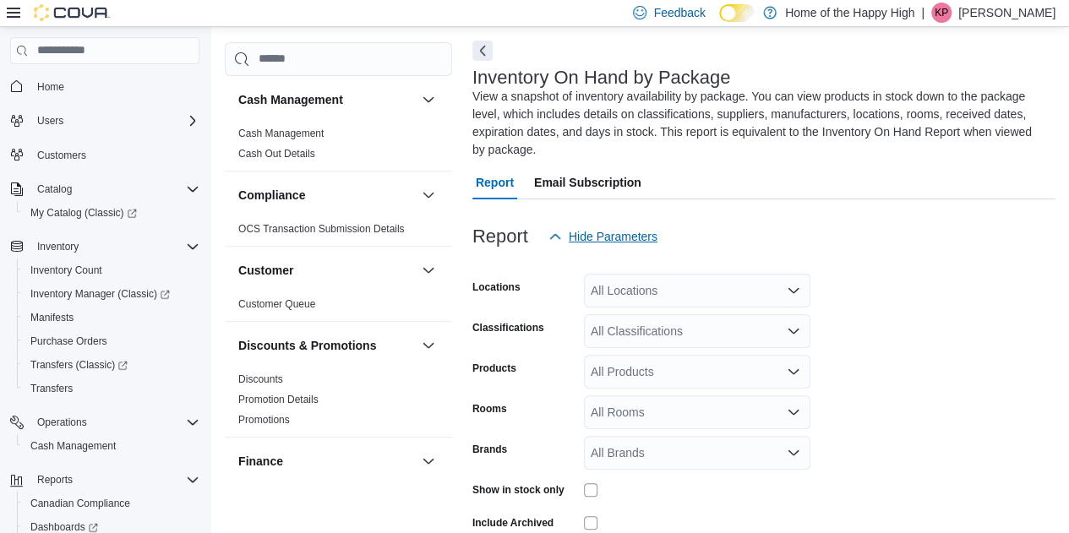
scroll to position [74, 0]
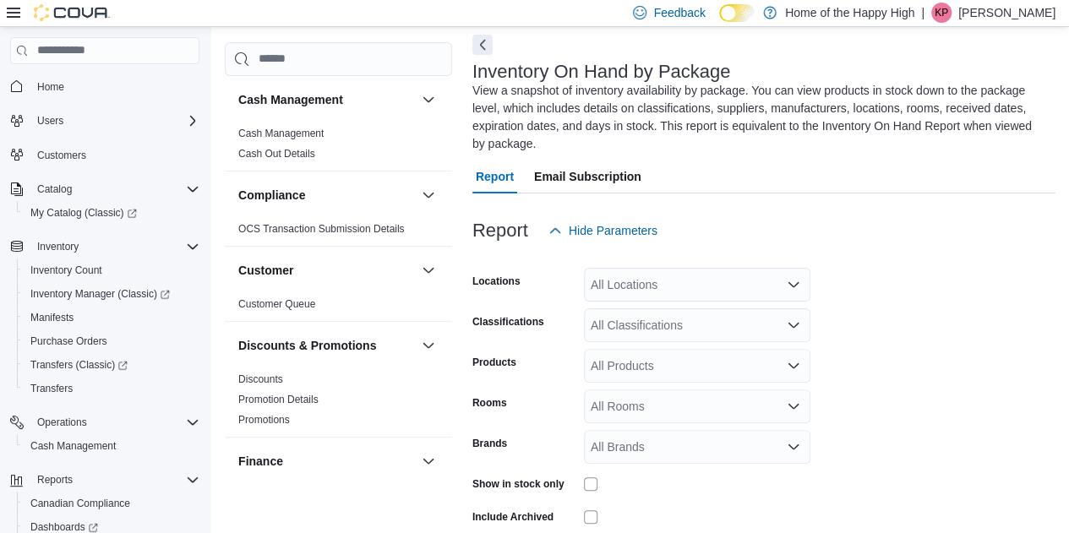
click at [696, 268] on div "All Locations" at bounding box center [697, 285] width 227 height 34
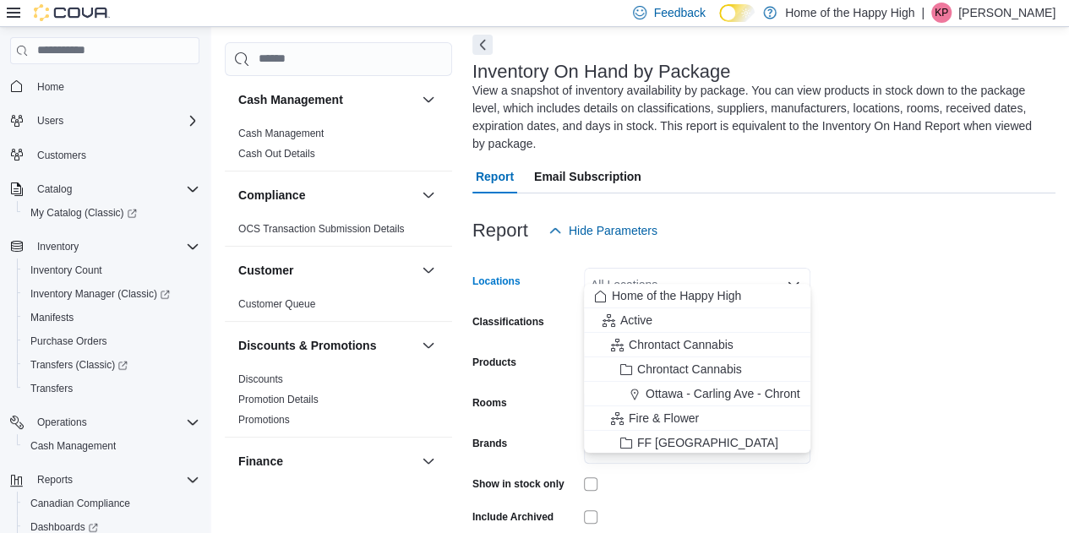
click at [696, 268] on div "All Locations" at bounding box center [697, 285] width 227 height 34
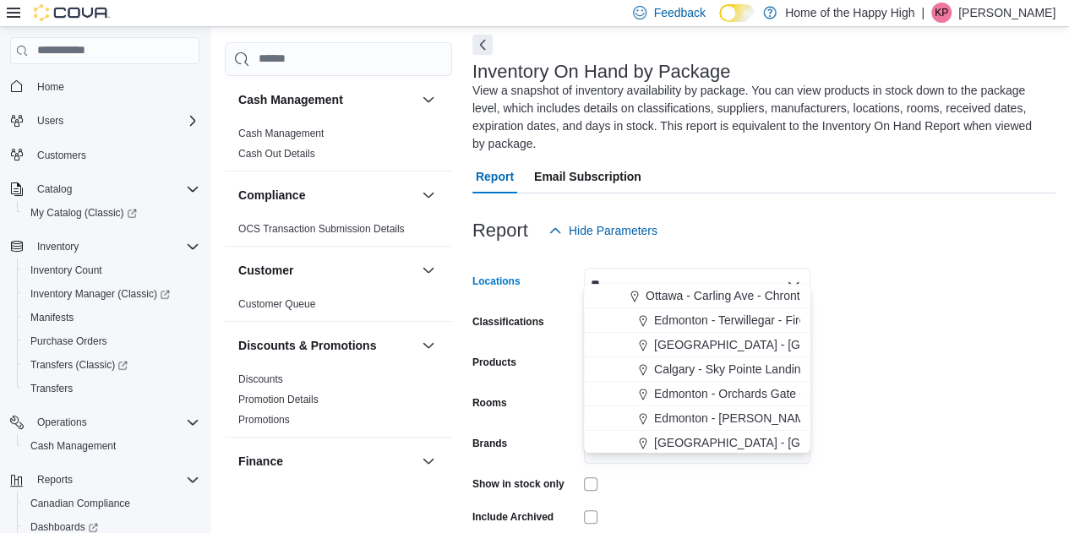
type input "*"
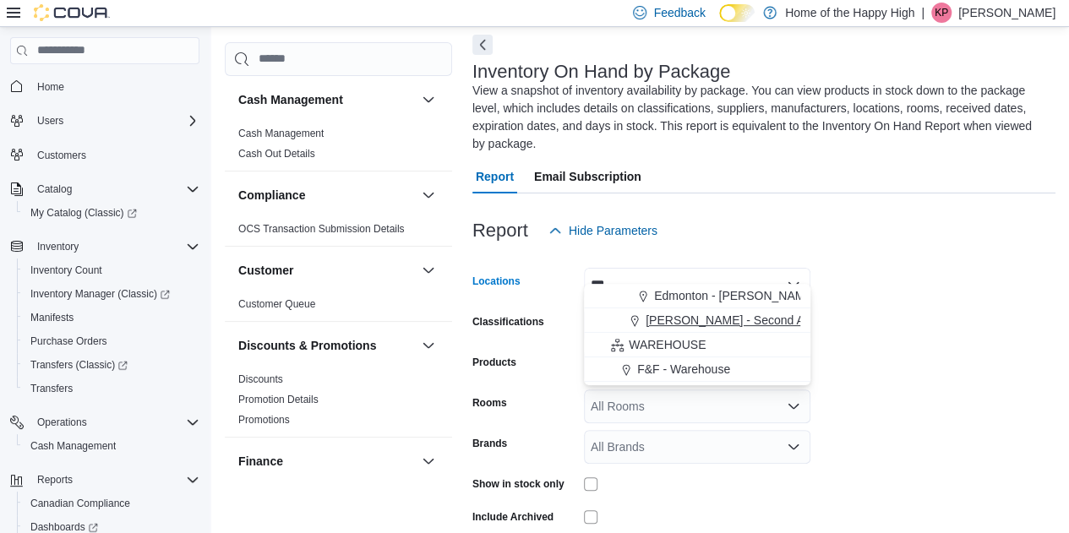
type input "***"
click at [681, 319] on span "[PERSON_NAME] - Second Ave - Prairie Records" at bounding box center [777, 320] width 263 height 17
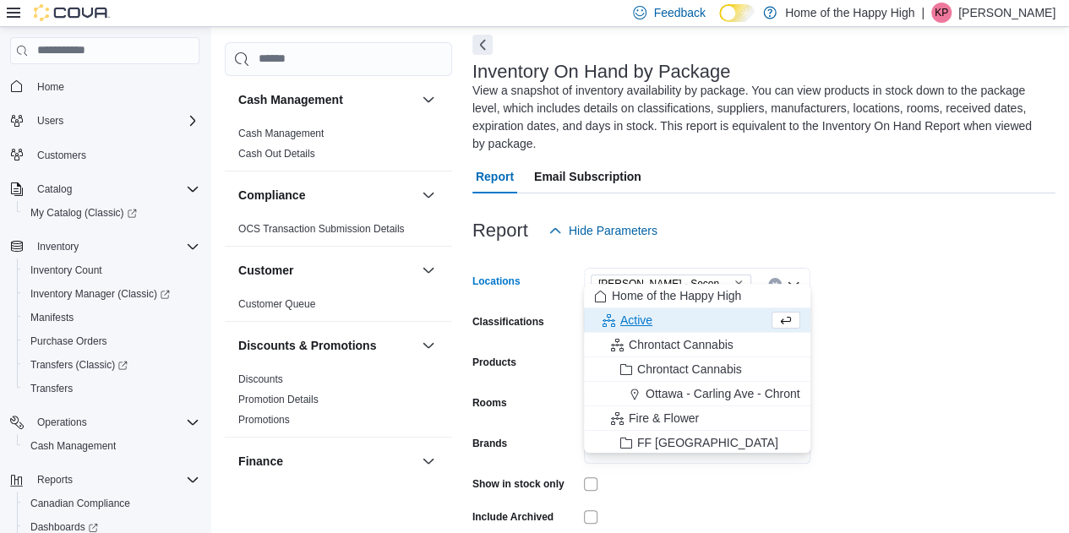
click at [838, 306] on form "Locations Warman - Second Ave - Prairie Records Combo box. Selected. Warman - S…" at bounding box center [763, 413] width 583 height 330
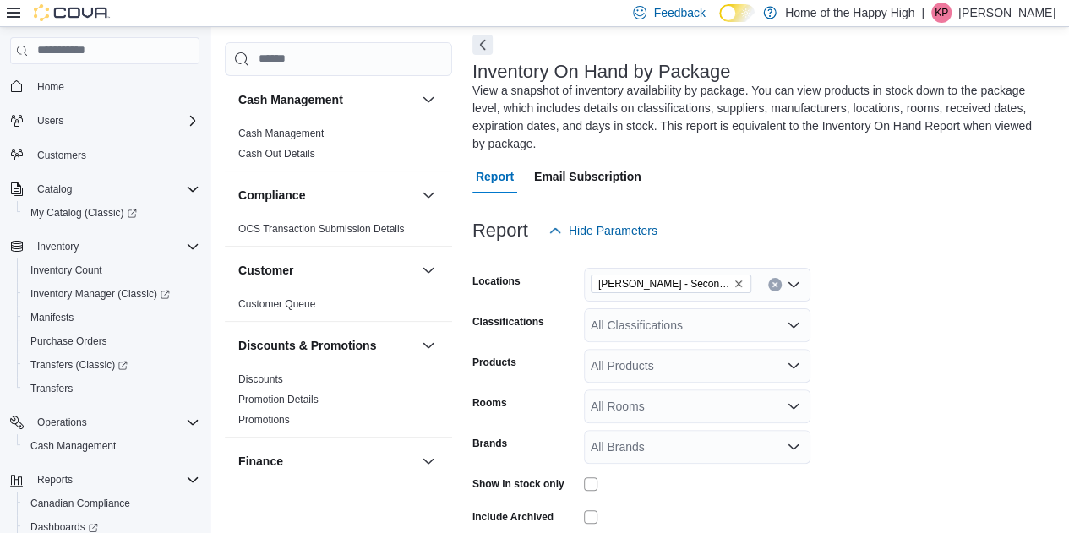
scroll to position [134, 0]
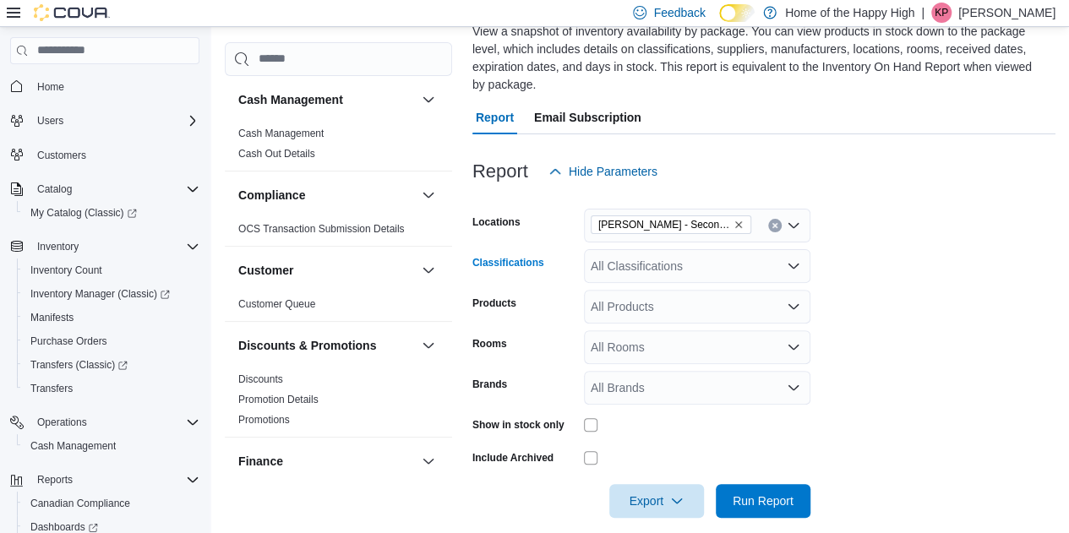
click at [686, 259] on div "All Classifications" at bounding box center [697, 266] width 227 height 34
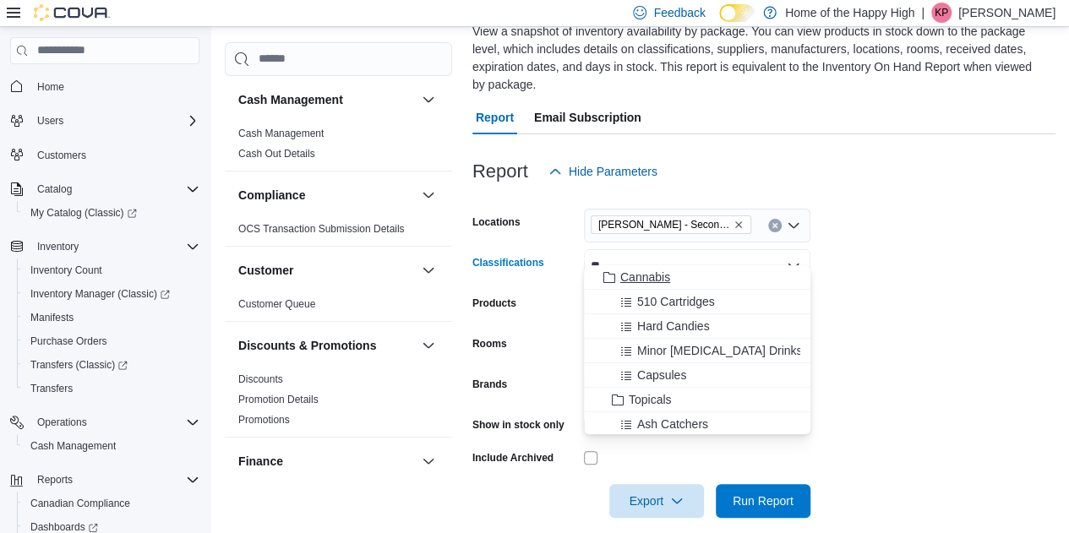
type input "**"
click at [642, 273] on span "Cannabis" at bounding box center [645, 277] width 50 height 17
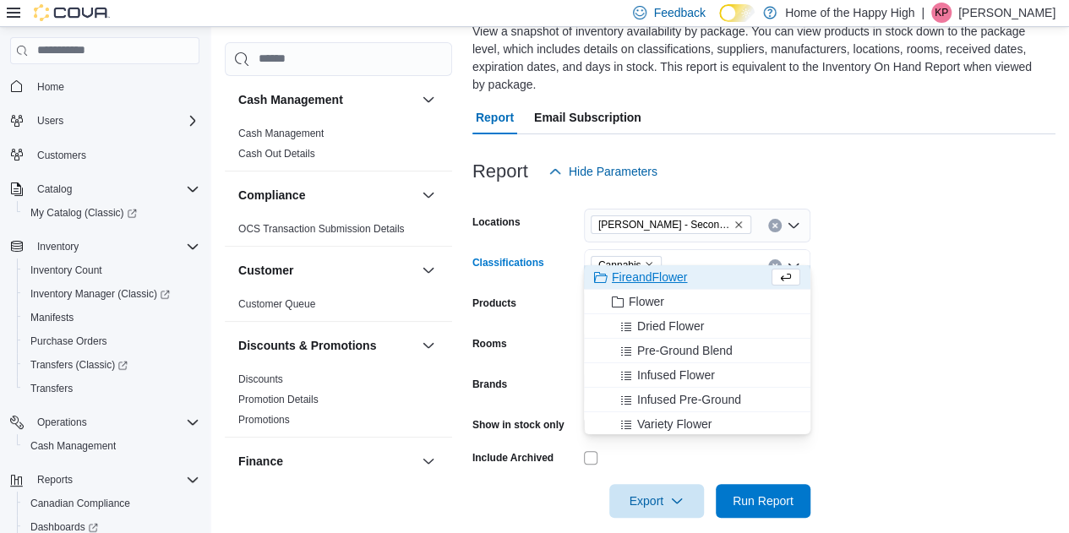
click at [549, 330] on div "Rooms" at bounding box center [524, 347] width 105 height 34
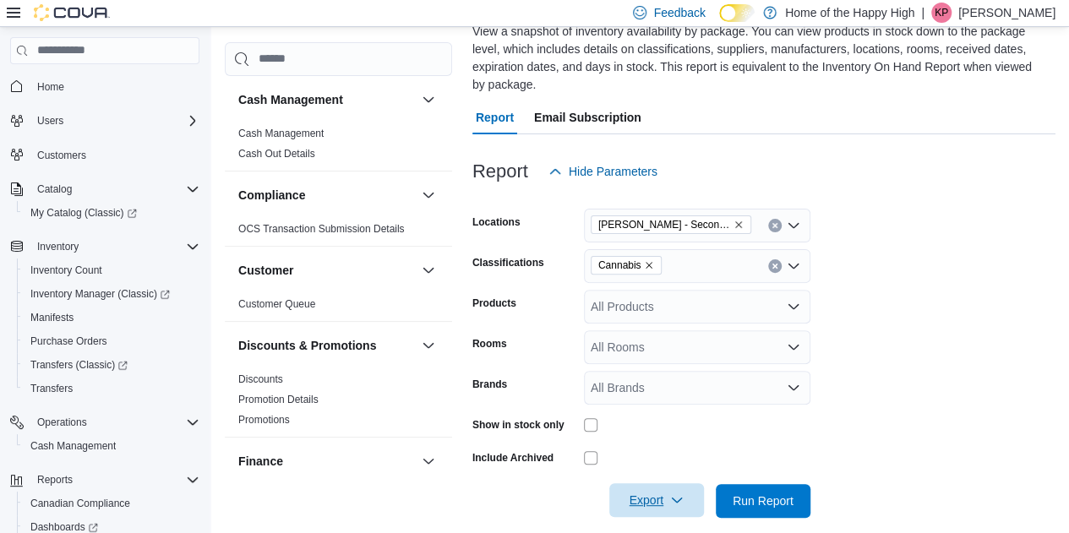
click at [680, 494] on icon "button" at bounding box center [677, 501] width 14 height 14
click at [673, 380] on span "Export to Excel" at bounding box center [659, 382] width 76 height 14
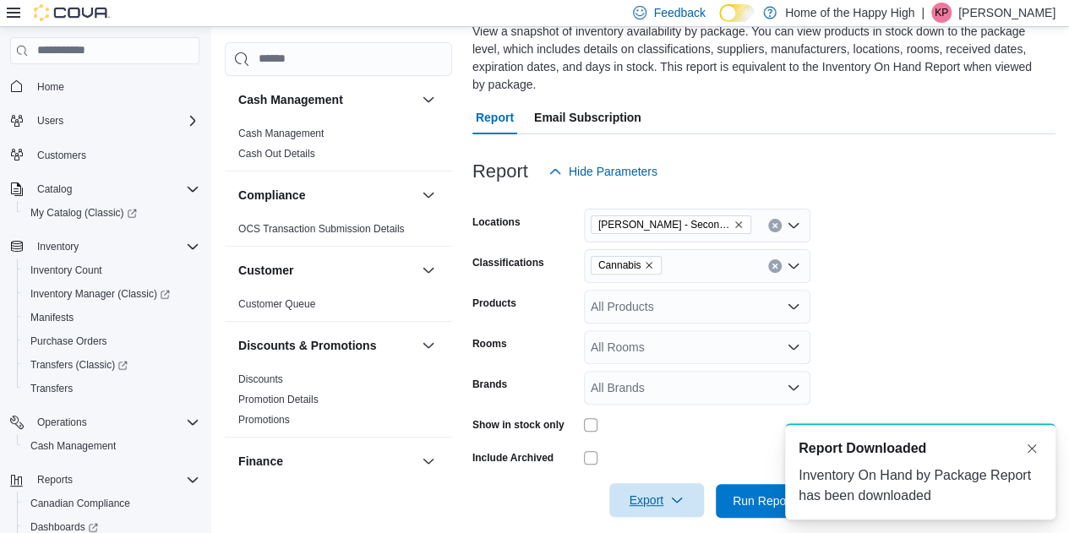
scroll to position [0, 0]
